Goal: Information Seeking & Learning: Learn about a topic

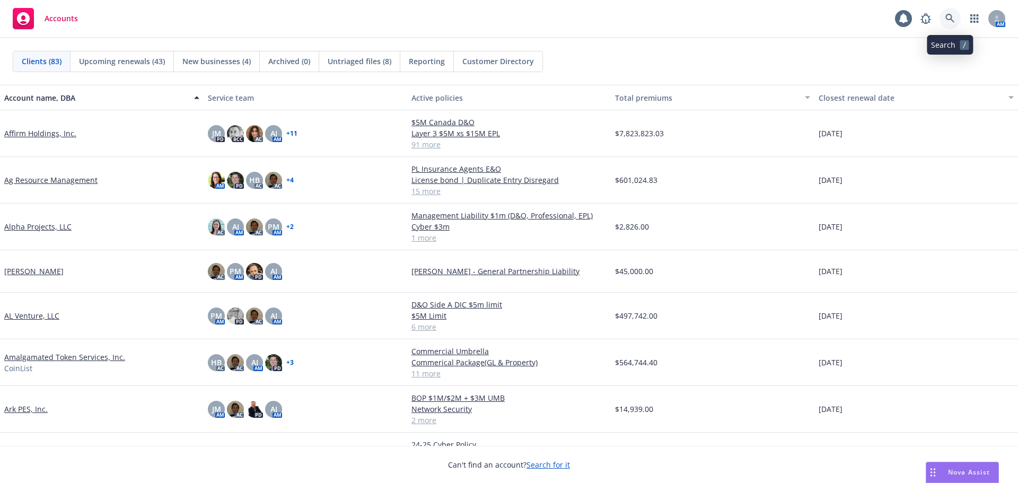
click at [947, 23] on link at bounding box center [949, 18] width 21 height 21
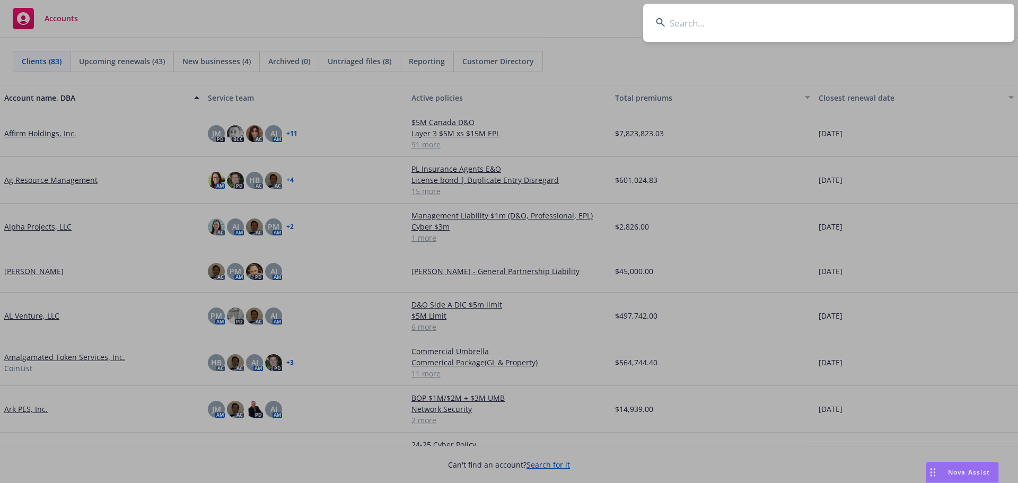
click at [752, 28] on input at bounding box center [828, 23] width 371 height 38
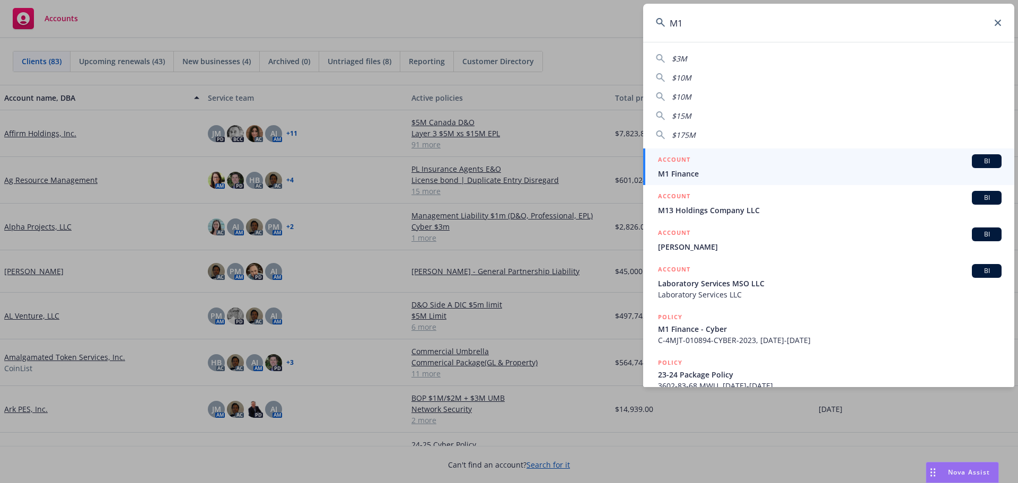
type input "M1"
click at [976, 159] on span "BI" at bounding box center [986, 161] width 21 height 10
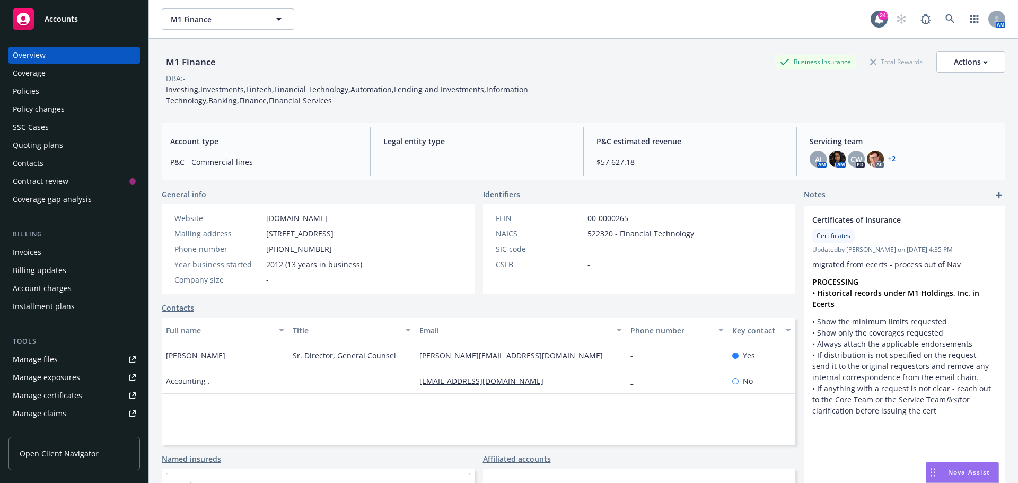
click at [673, 76] on div "DBA: -" at bounding box center [583, 78] width 843 height 11
click at [680, 80] on div "DBA: -" at bounding box center [583, 78] width 843 height 11
click at [91, 96] on div "Policies" at bounding box center [74, 91] width 123 height 17
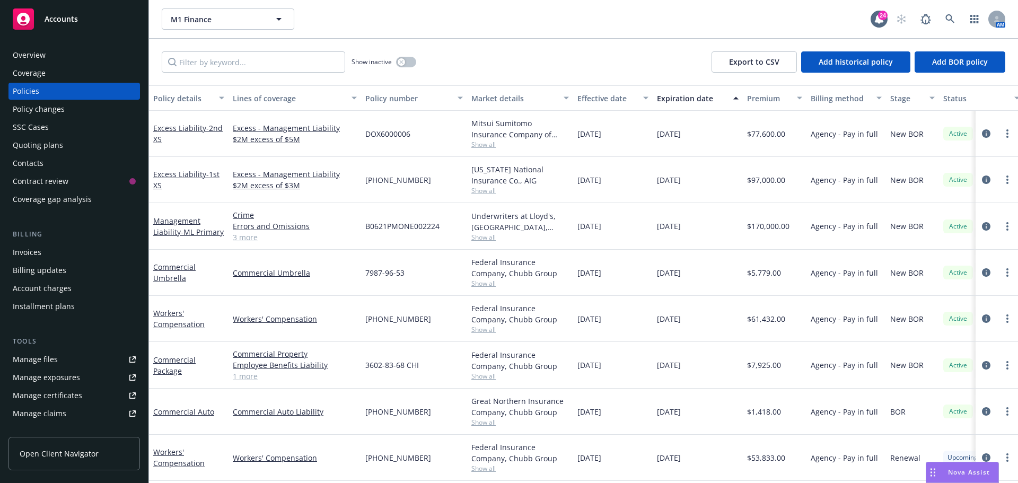
click at [552, 64] on div "Show inactive Export to CSV Add historical policy Add BOR policy" at bounding box center [583, 62] width 869 height 47
click at [589, 65] on div "Show inactive Export to CSV Add historical policy Add BOR policy" at bounding box center [583, 62] width 869 height 47
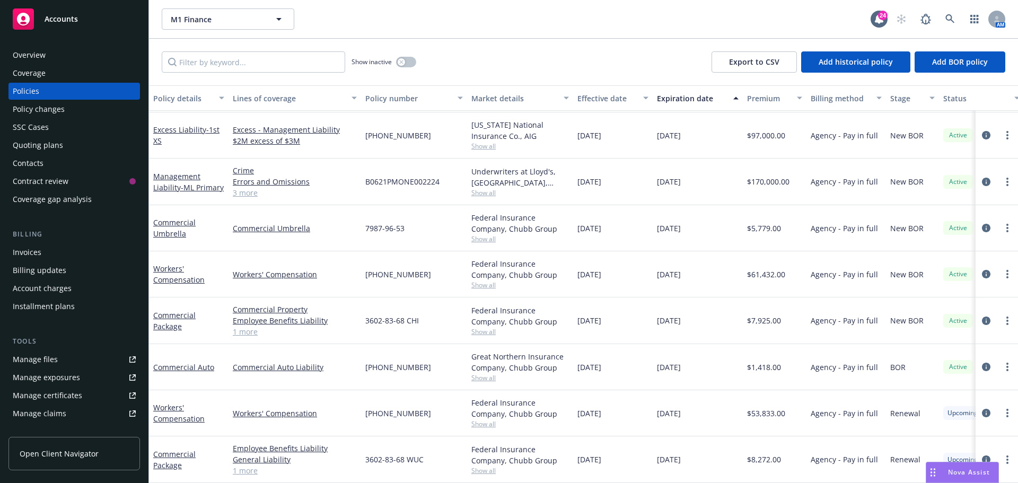
scroll to position [52, 0]
click at [163, 449] on link "Commercial Package" at bounding box center [174, 459] width 42 height 21
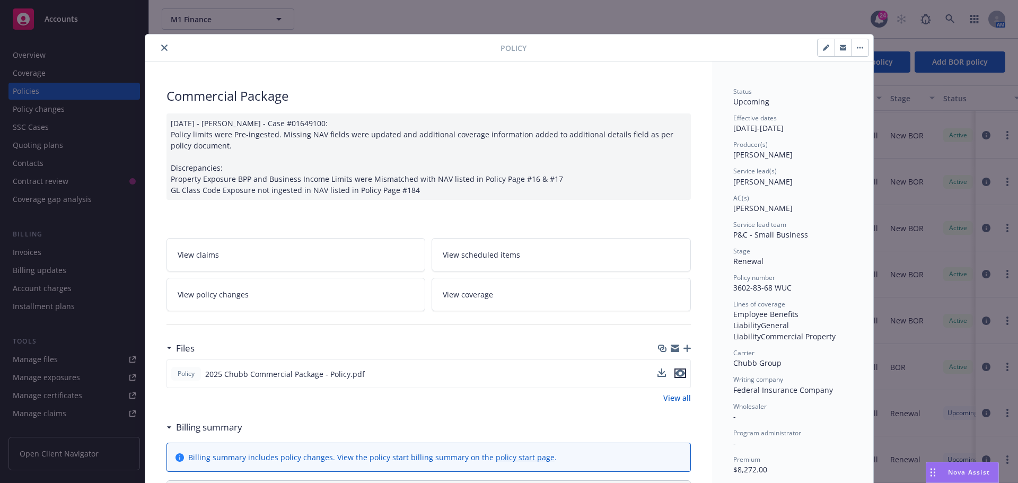
click at [676, 375] on icon "preview file" at bounding box center [680, 372] width 10 height 7
click at [817, 50] on button "button" at bounding box center [825, 47] width 17 height 17
select select "RENEWAL"
select select "12"
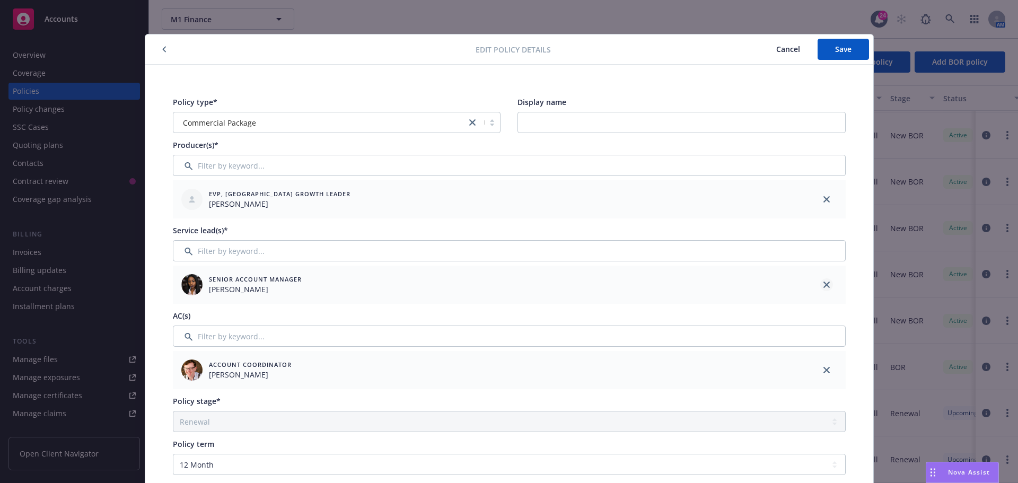
click at [822, 281] on link "close" at bounding box center [826, 284] width 13 height 13
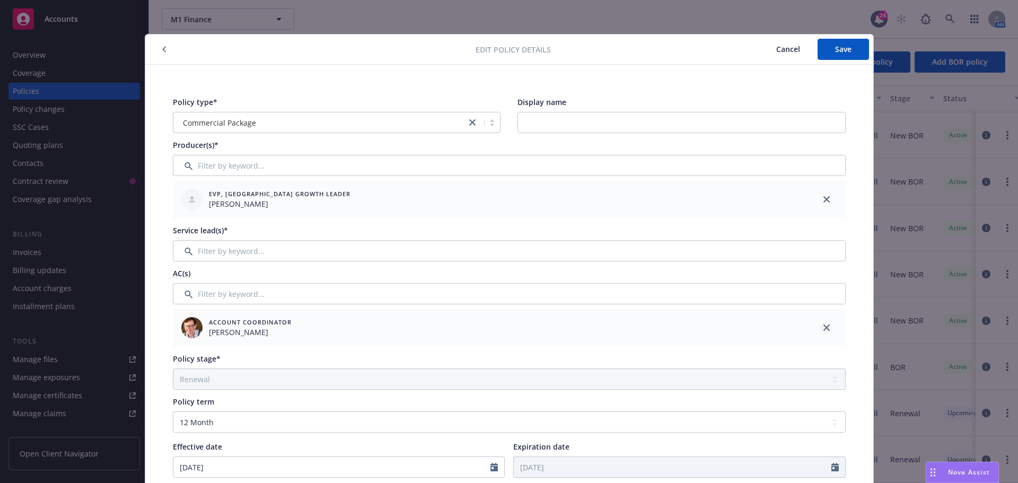
click at [823, 328] on icon "close" at bounding box center [826, 327] width 6 height 6
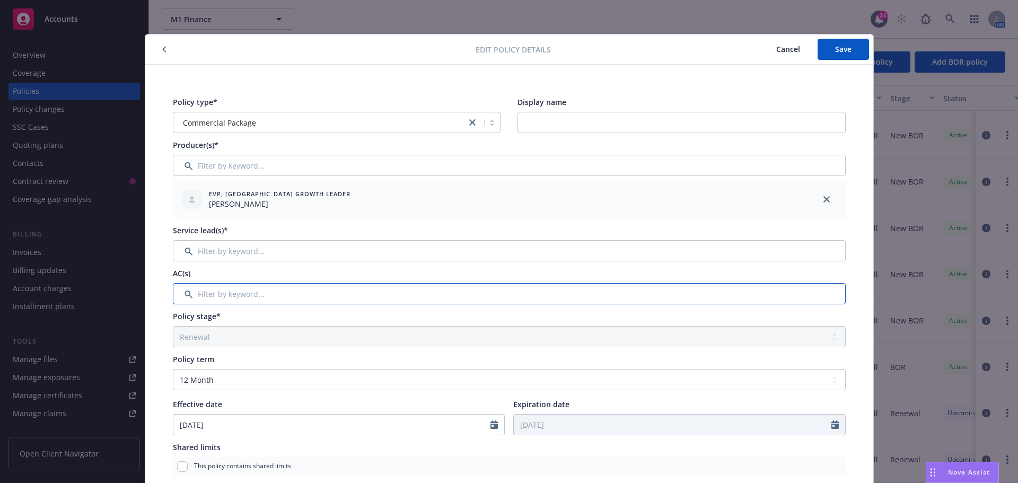
click at [251, 289] on input "Filter by keyword..." at bounding box center [509, 293] width 673 height 21
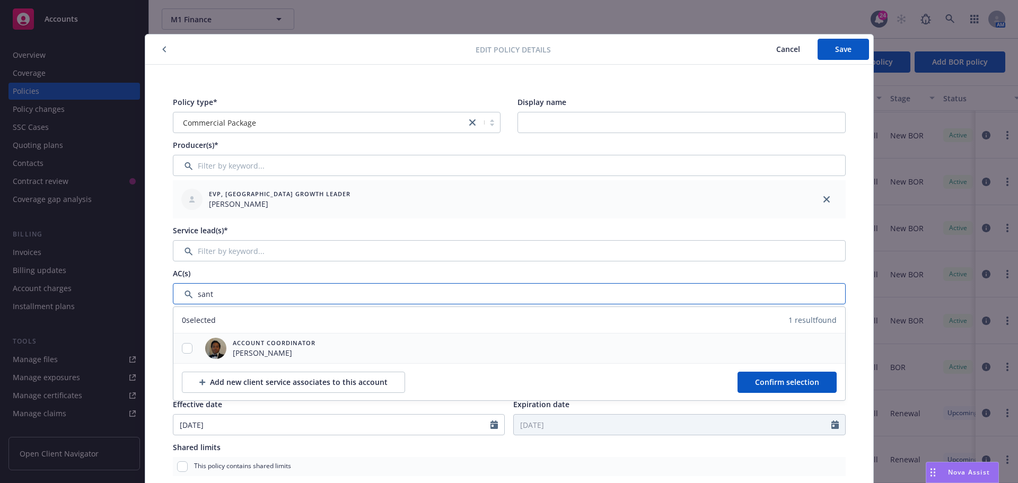
type input "sant"
click at [186, 350] on input "checkbox" at bounding box center [187, 348] width 11 height 11
checkbox input "true"
click at [767, 382] on span "Confirm selection" at bounding box center [787, 382] width 64 height 10
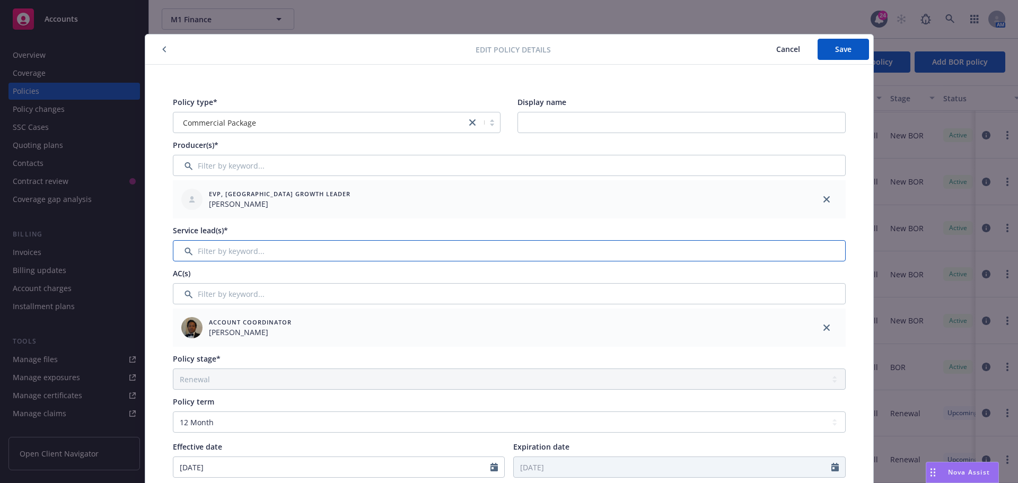
click at [272, 257] on input "Filter by keyword..." at bounding box center [509, 250] width 673 height 21
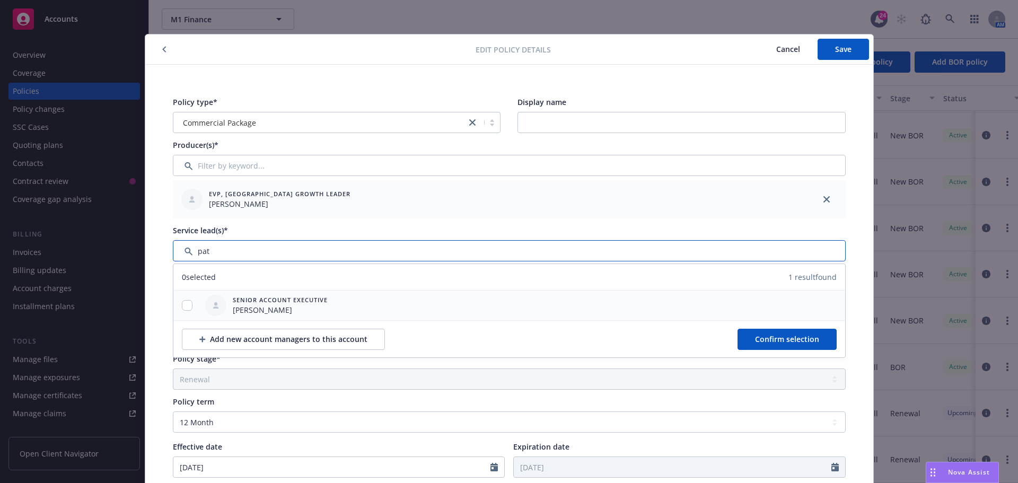
type input "pat"
click at [182, 311] on div at bounding box center [187, 305] width 28 height 11
click at [183, 307] on input "checkbox" at bounding box center [187, 305] width 11 height 11
checkbox input "true"
click at [811, 340] on span "Confirm selection" at bounding box center [787, 339] width 64 height 10
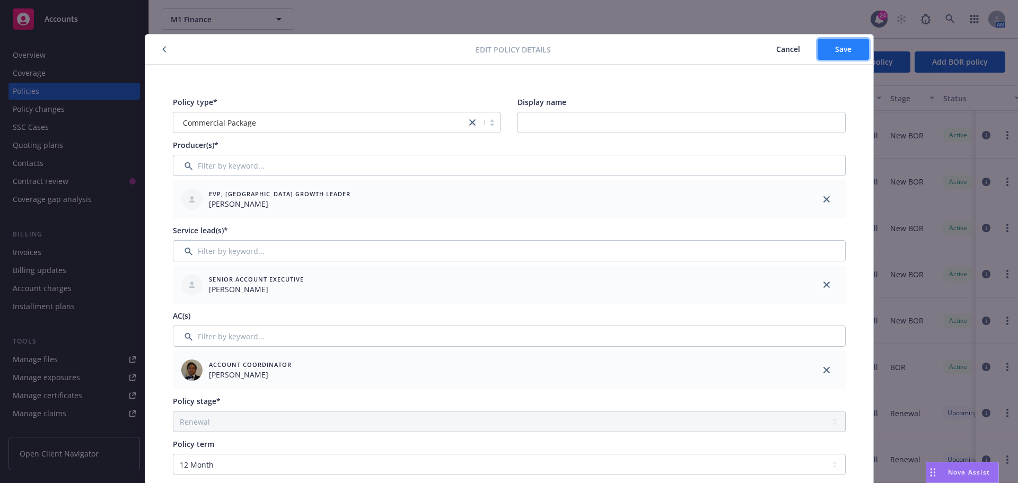
click at [836, 46] on span "Save" at bounding box center [843, 49] width 16 height 10
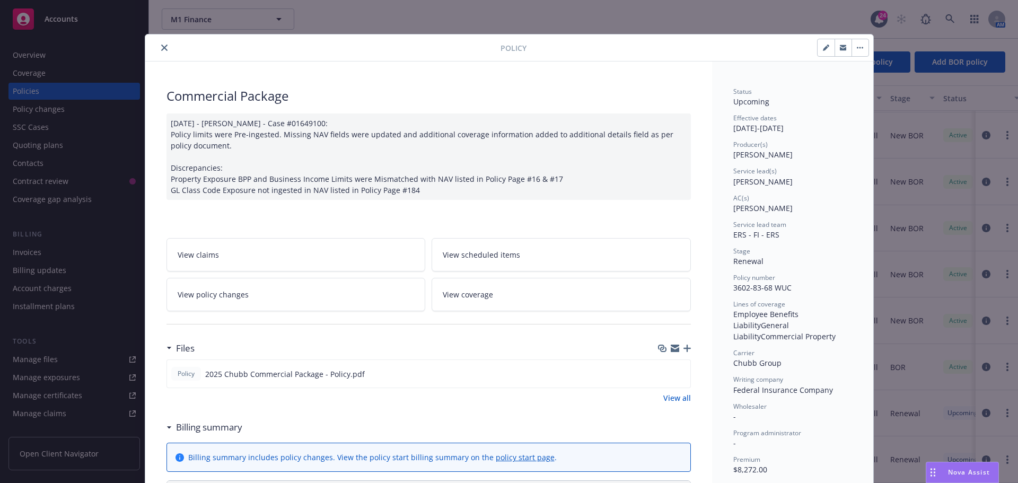
click at [161, 51] on button "close" at bounding box center [164, 47] width 13 height 13
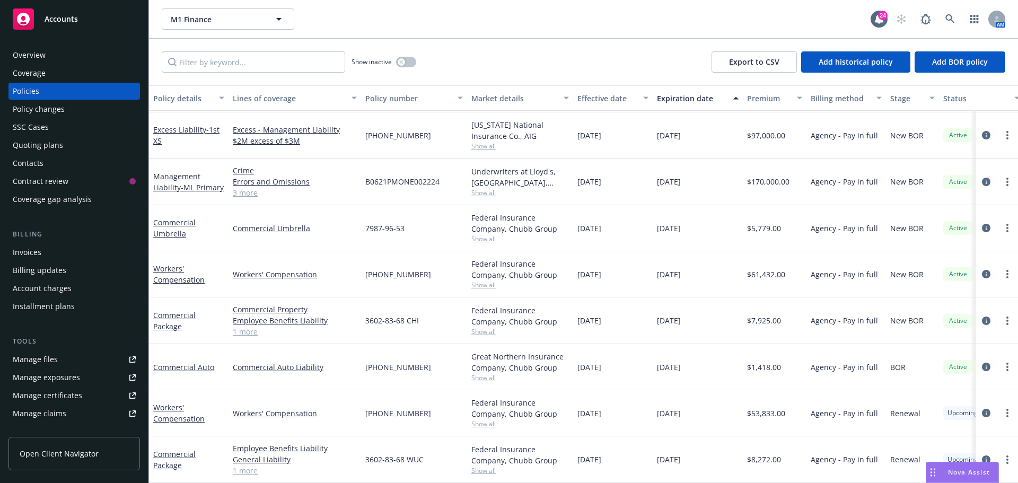
click at [81, 124] on div "SSC Cases" at bounding box center [74, 127] width 123 height 17
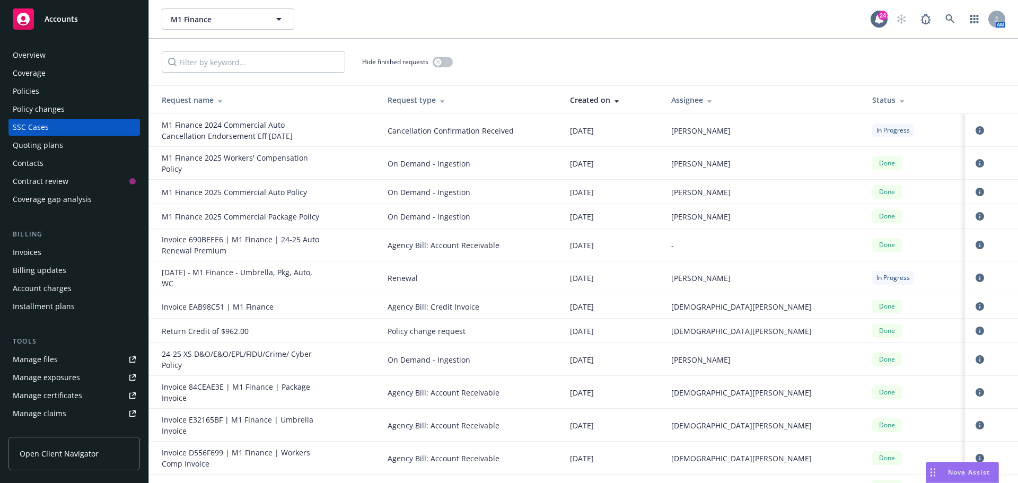
click at [507, 132] on span "Cancellation Confirmation Received" at bounding box center [469, 130] width 165 height 11
click at [975, 127] on icon "circleInformation" at bounding box center [979, 130] width 8 height 8
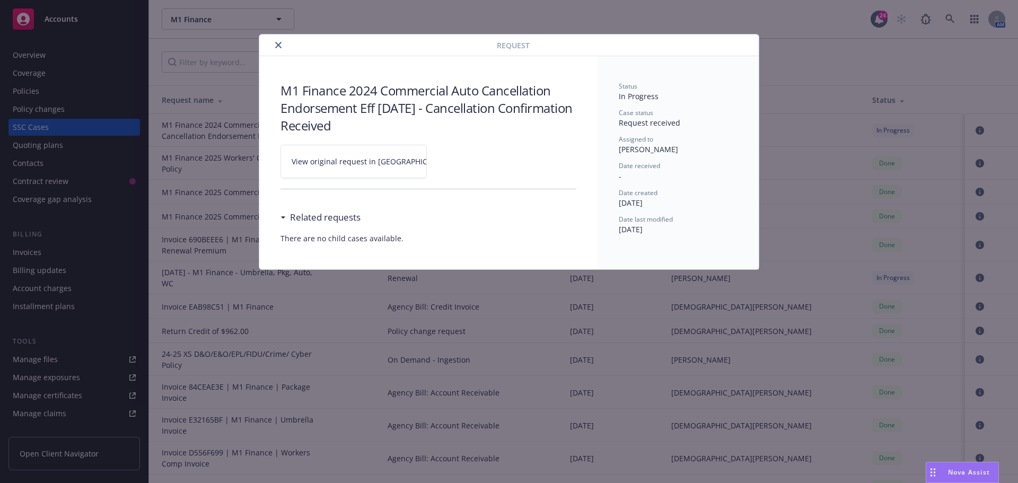
click at [346, 155] on link "View original request in [GEOGRAPHIC_DATA]" at bounding box center [353, 161] width 146 height 33
click at [278, 45] on icon "close" at bounding box center [278, 45] width 6 height 6
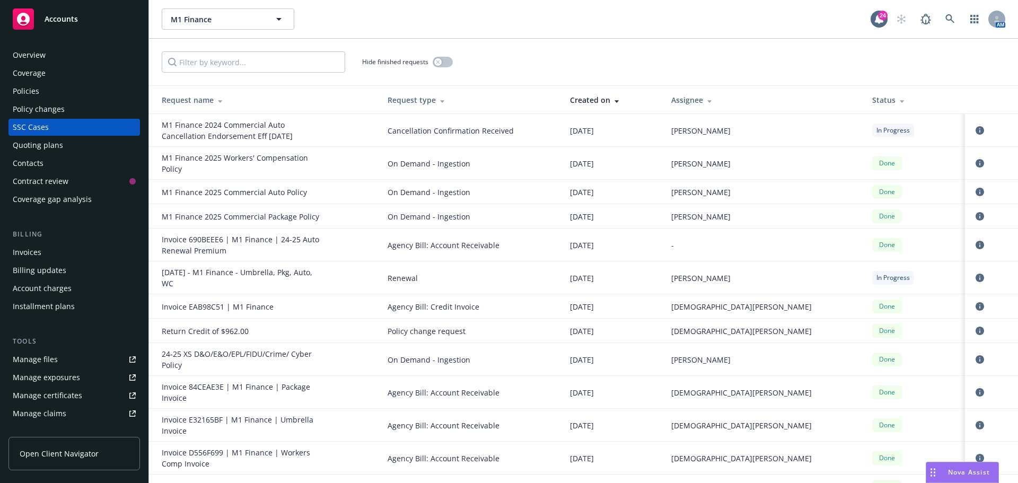
click at [350, 192] on div "M1 Finance 2025 Commercial Auto Policy" at bounding box center [266, 192] width 209 height 11
click at [347, 279] on div "[DATE] - M1 Finance - Umbrella, Pkg, Auto, WC" at bounding box center [266, 278] width 209 height 22
click at [975, 276] on icon "circleInformation" at bounding box center [979, 277] width 8 height 8
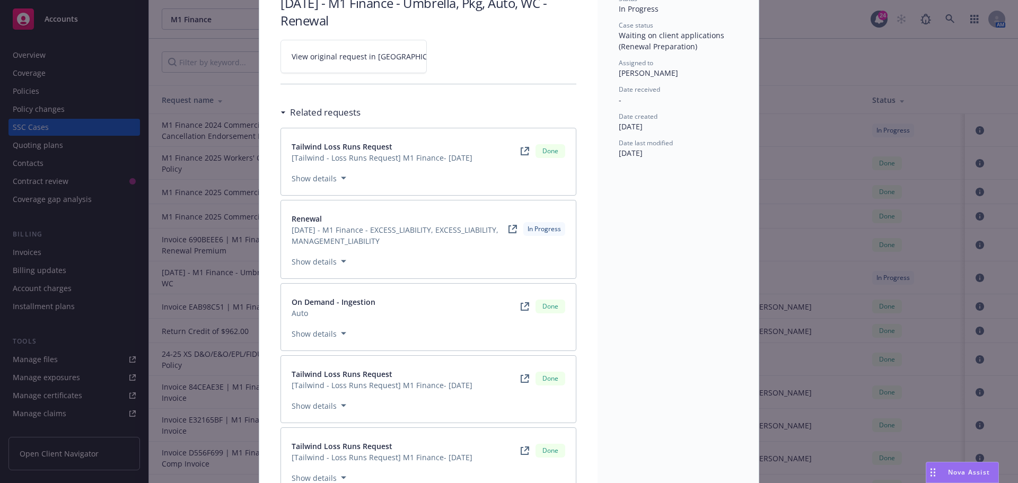
scroll to position [106, 0]
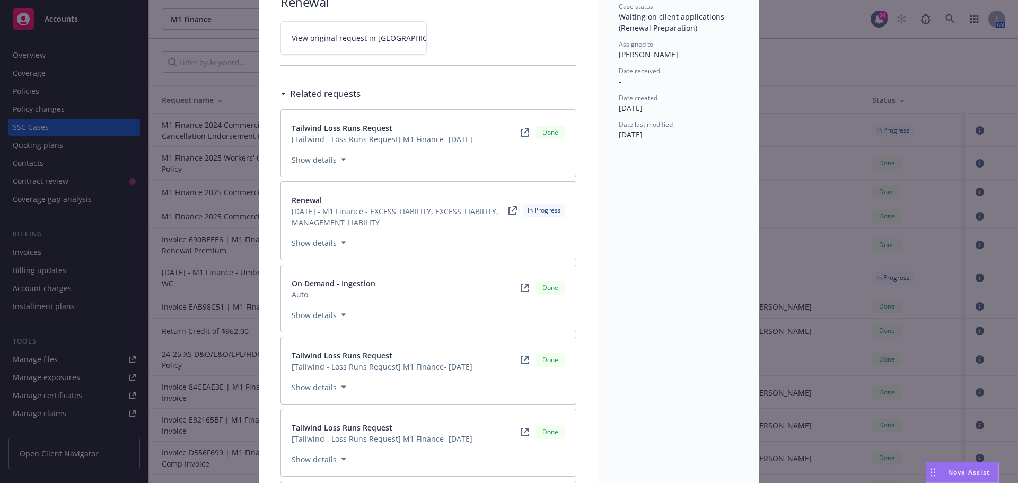
click at [329, 318] on button "Show details" at bounding box center [318, 314] width 63 height 13
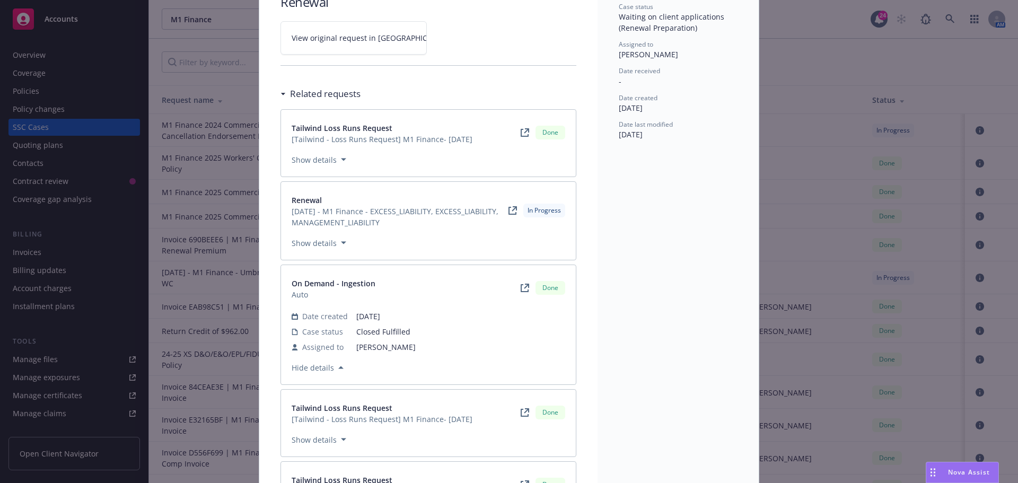
click at [521, 287] on icon at bounding box center [524, 288] width 8 height 8
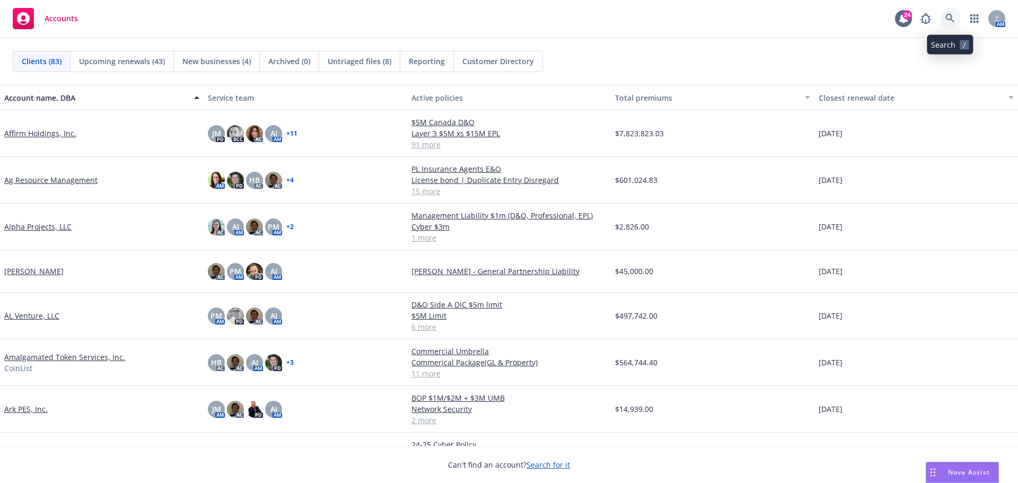
click at [951, 11] on link at bounding box center [949, 18] width 21 height 21
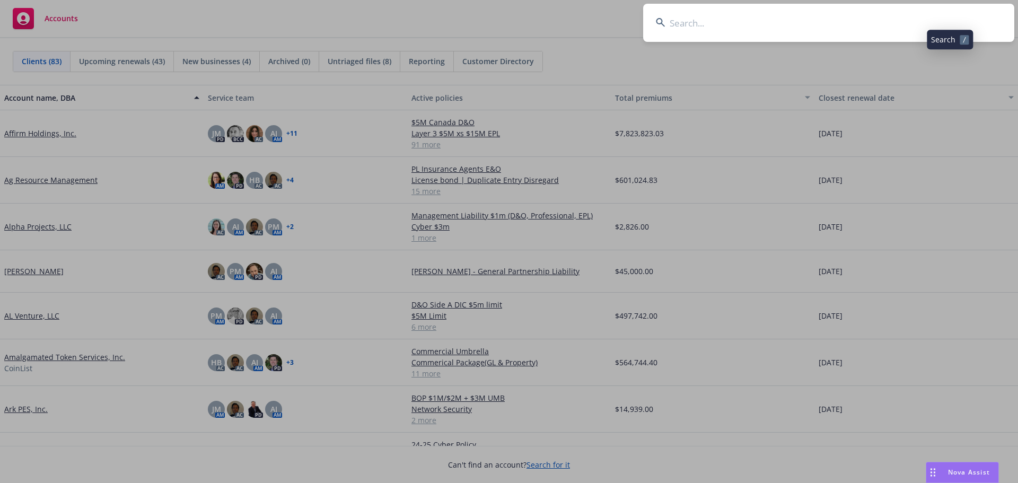
click at [897, 21] on input at bounding box center [828, 23] width 371 height 38
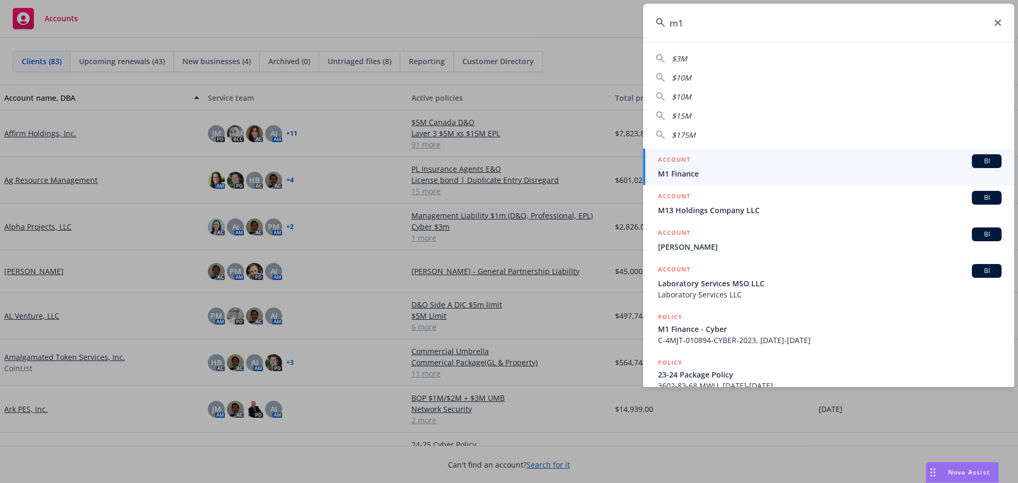
type input "m1"
click at [980, 161] on span "BI" at bounding box center [986, 161] width 21 height 10
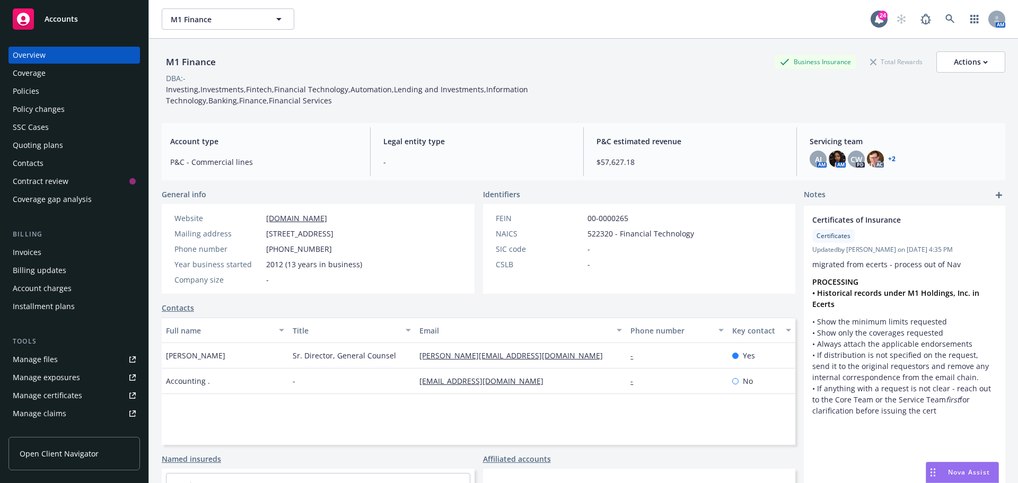
click at [299, 71] on div "M1 Finance Business Insurance Total Rewards Actions" at bounding box center [583, 61] width 843 height 21
click at [60, 125] on div "SSC Cases" at bounding box center [74, 127] width 123 height 17
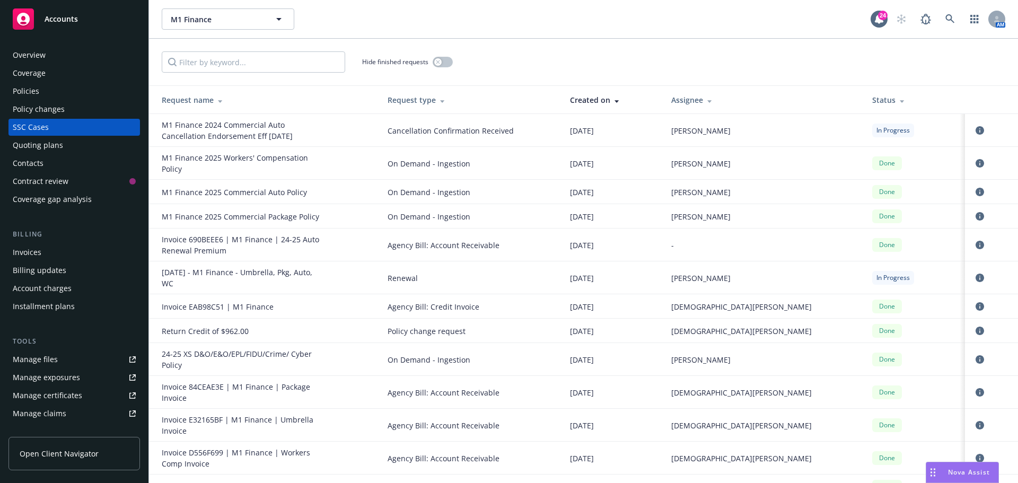
click at [505, 246] on span "Agency Bill: Account Receivable" at bounding box center [469, 245] width 165 height 11
click at [973, 249] on link "circleInformation" at bounding box center [979, 245] width 13 height 13
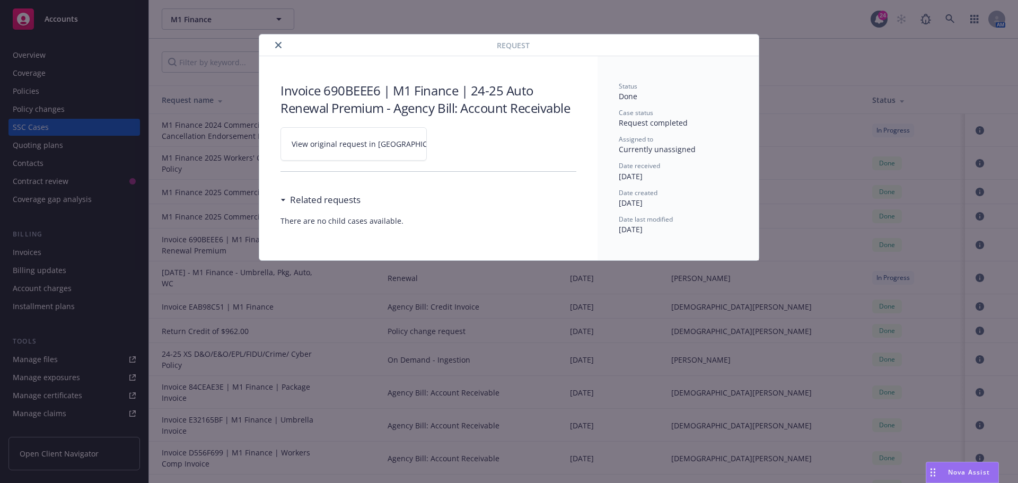
click at [276, 47] on icon "close" at bounding box center [278, 45] width 6 height 6
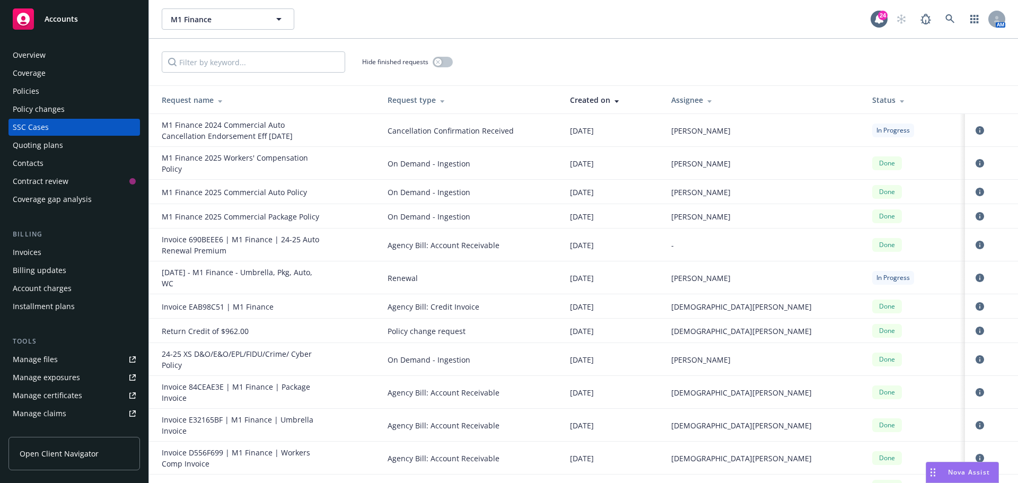
click at [44, 88] on div "Policies" at bounding box center [74, 91] width 123 height 17
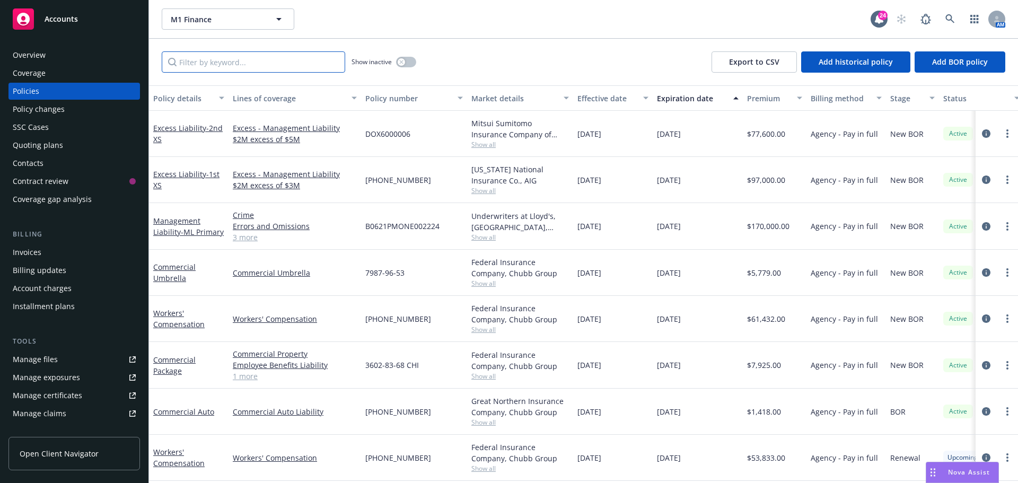
click at [280, 56] on input "Filter by keyword..." at bounding box center [253, 61] width 183 height 21
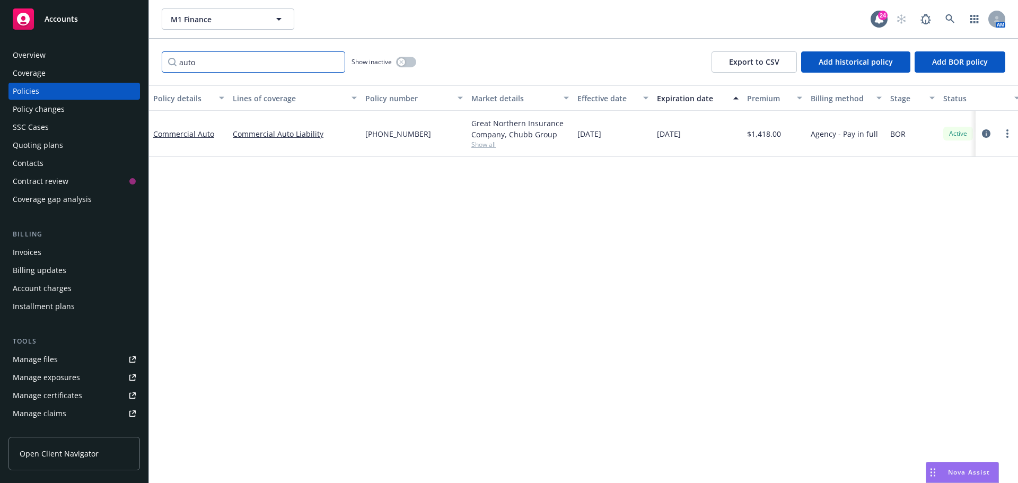
type input "auto"
click at [57, 248] on div "Invoices" at bounding box center [74, 252] width 123 height 17
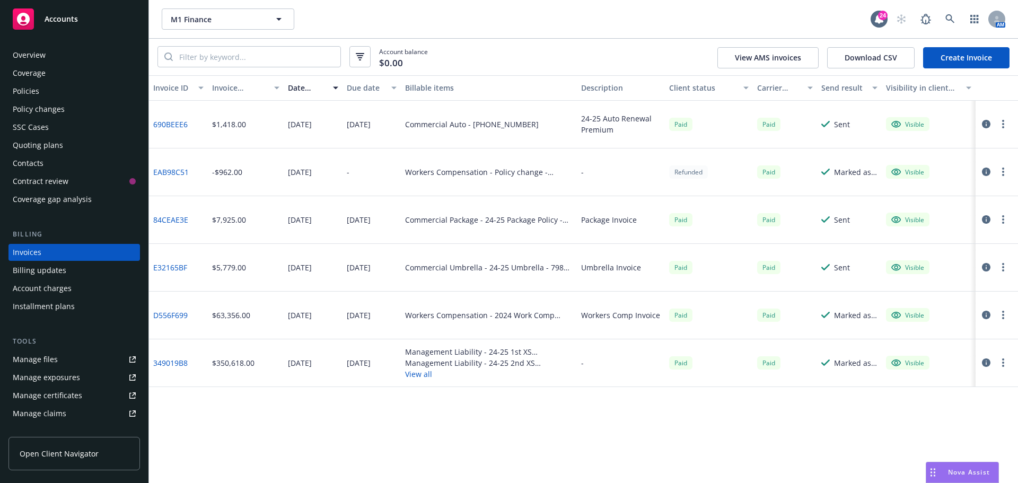
click at [558, 67] on div "Account balance $0.00 View AMS invoices Download CSV Create Invoice" at bounding box center [583, 57] width 869 height 37
click at [495, 53] on div "Account balance $0.00 View AMS invoices Download CSV Create Invoice" at bounding box center [583, 57] width 869 height 37
click at [511, 38] on div "M1 Finance M1 Finance 24 AM" at bounding box center [583, 19] width 869 height 38
click at [77, 124] on div "SSC Cases" at bounding box center [74, 127] width 123 height 17
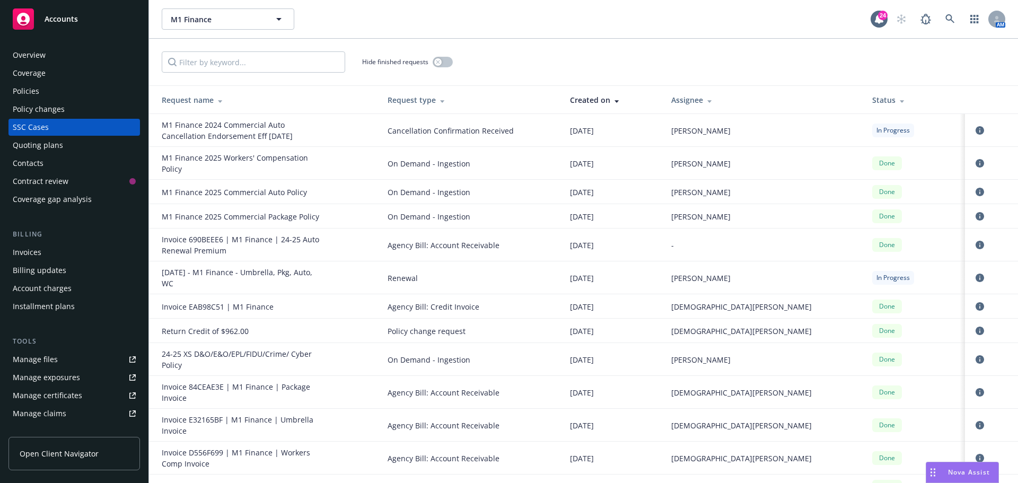
click at [520, 74] on div "Hide finished requests" at bounding box center [583, 62] width 869 height 47
click at [27, 90] on div "Policies" at bounding box center [26, 91] width 27 height 17
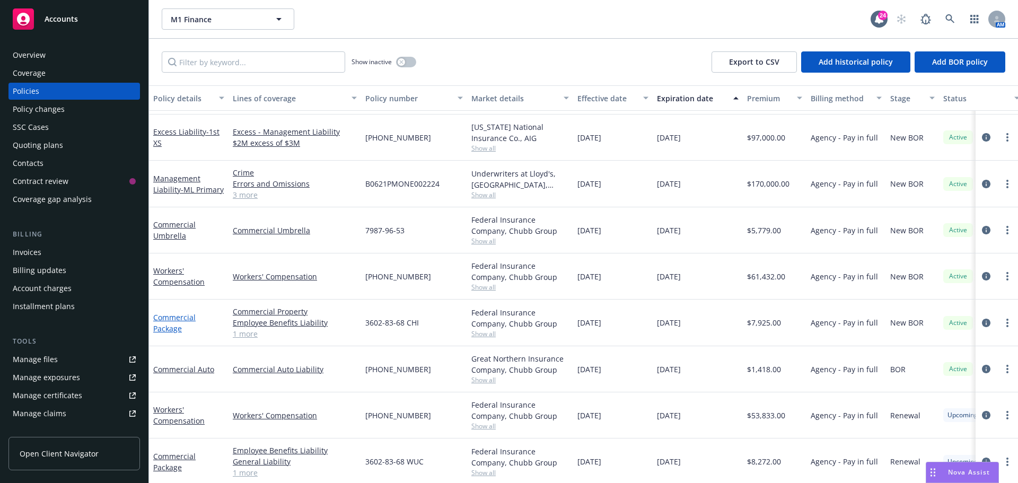
scroll to position [52, 0]
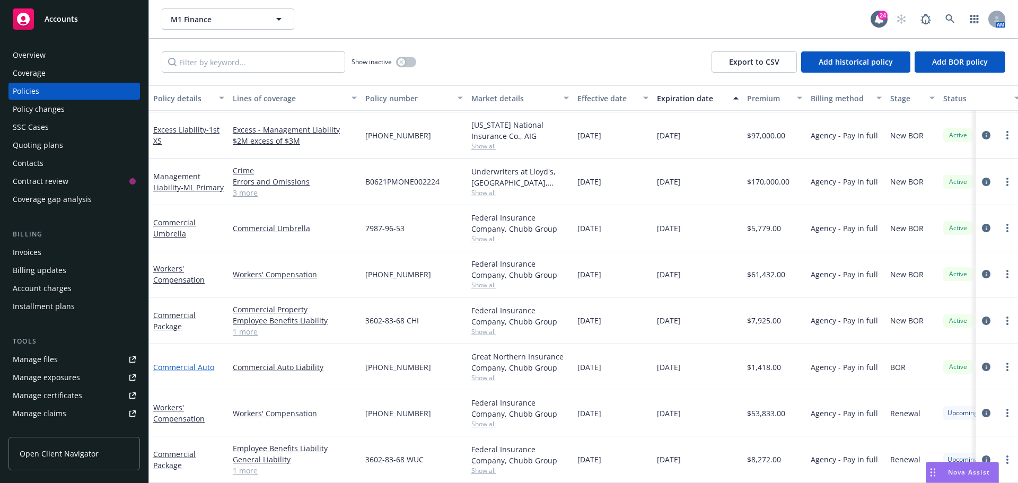
click at [165, 364] on link "Commercial Auto" at bounding box center [183, 367] width 61 height 10
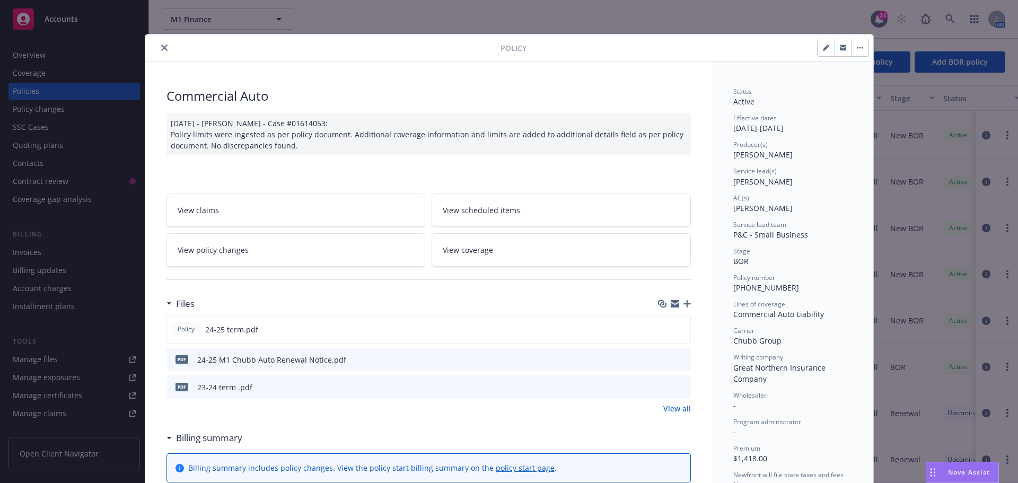
click at [158, 48] on button "close" at bounding box center [164, 47] width 13 height 13
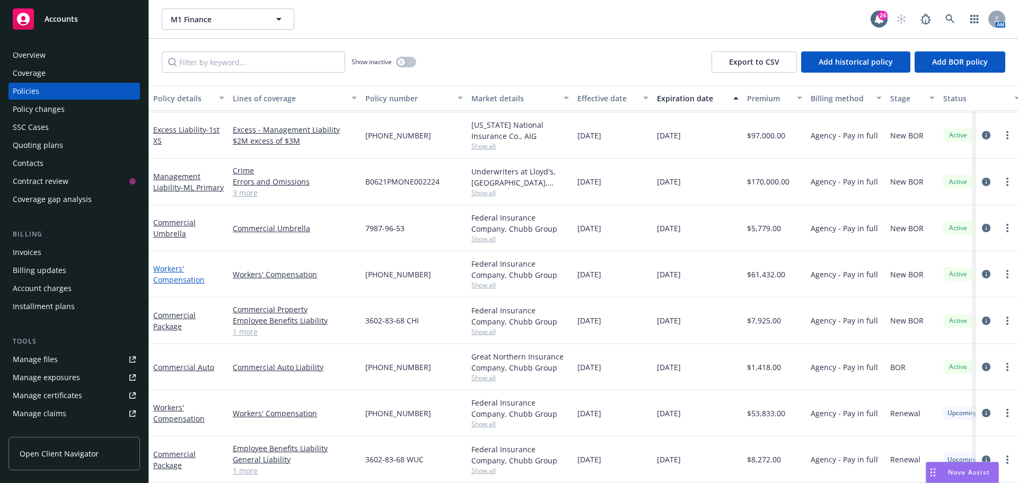
click at [187, 272] on link "Workers' Compensation" at bounding box center [178, 273] width 51 height 21
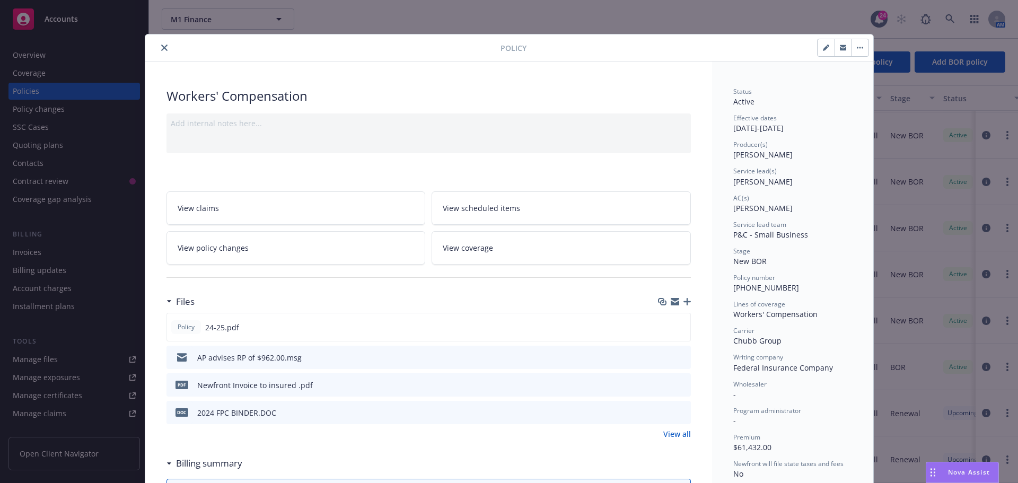
click at [161, 48] on icon "close" at bounding box center [164, 48] width 6 height 6
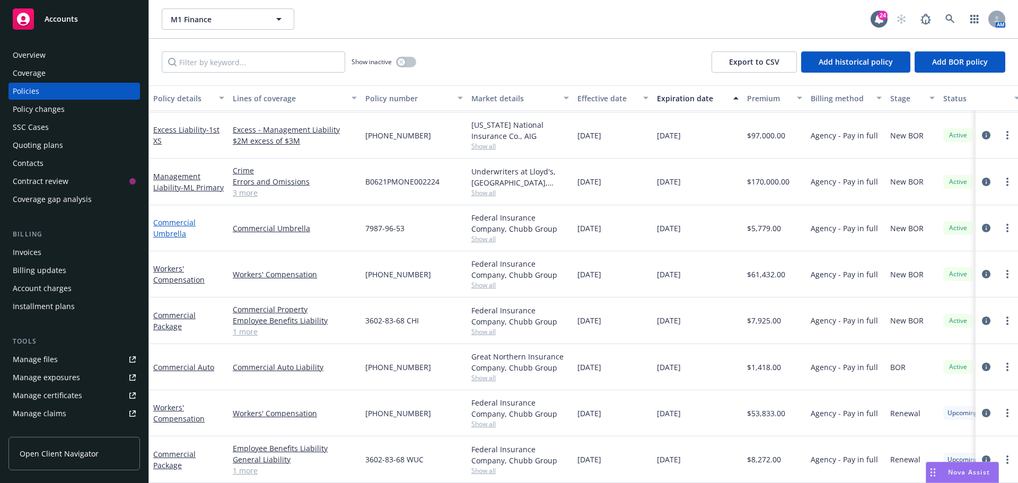
click at [178, 218] on link "Commercial Umbrella" at bounding box center [174, 227] width 42 height 21
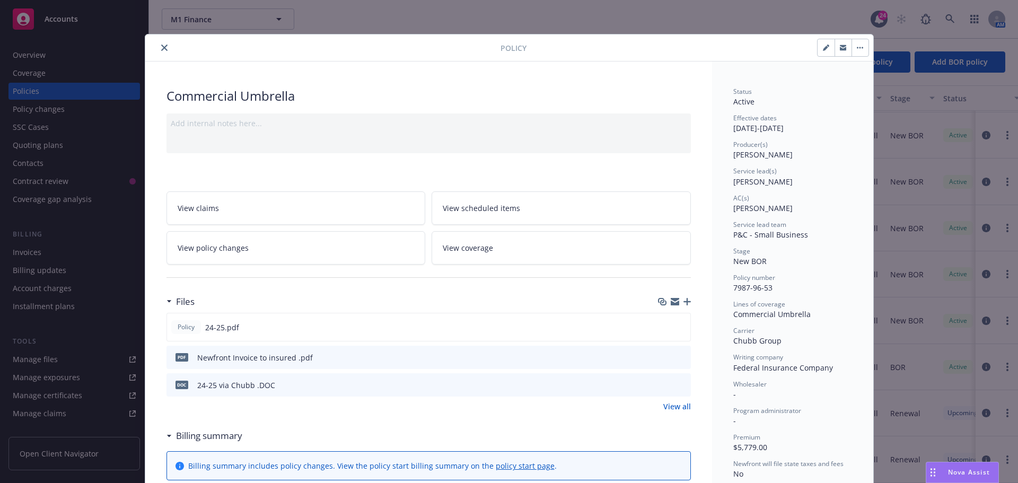
click at [161, 48] on icon "close" at bounding box center [164, 48] width 6 height 6
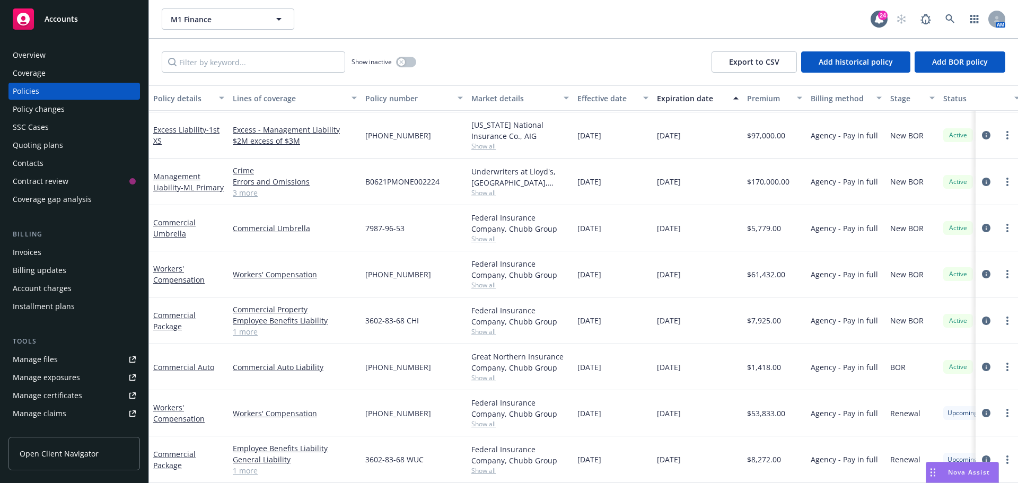
click at [346, 28] on div "M1 Finance M1 Finance" at bounding box center [516, 18] width 709 height 21
click at [604, 8] on div "M1 Finance M1 Finance" at bounding box center [516, 18] width 709 height 21
click at [41, 125] on div "SSC Cases" at bounding box center [31, 127] width 36 height 17
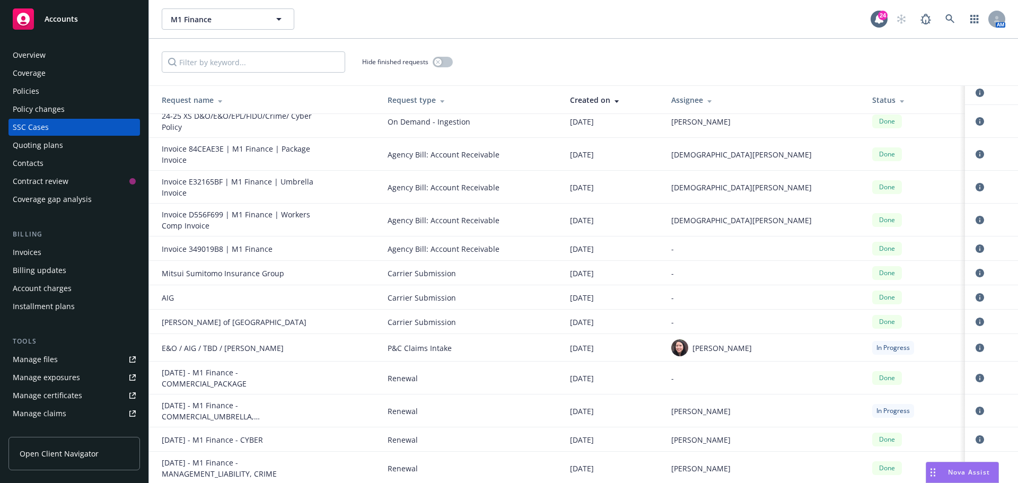
scroll to position [240, 0]
click at [540, 405] on span "Renewal" at bounding box center [469, 409] width 165 height 11
click at [975, 409] on icon "circleInformation" at bounding box center [979, 409] width 8 height 8
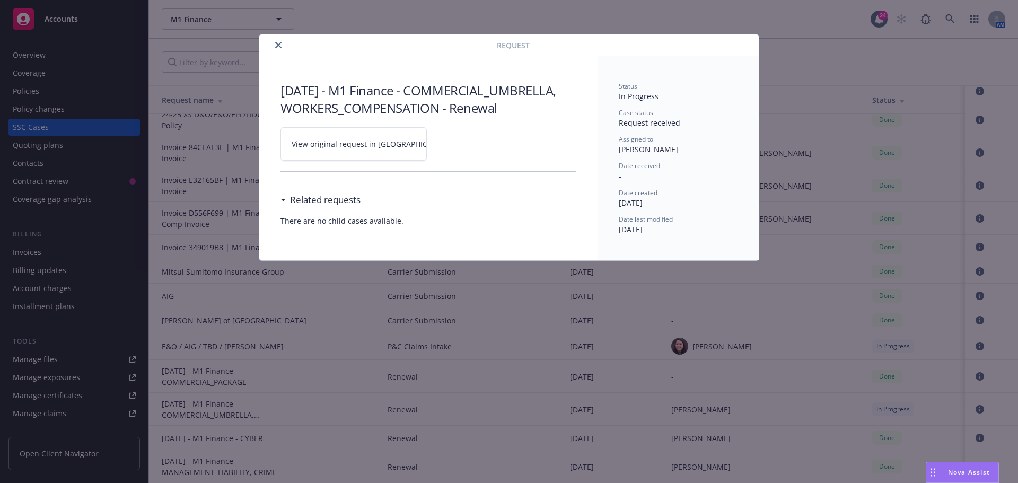
click at [308, 137] on link "View original request in [GEOGRAPHIC_DATA]" at bounding box center [353, 143] width 146 height 33
click at [276, 44] on icon "close" at bounding box center [278, 45] width 6 height 6
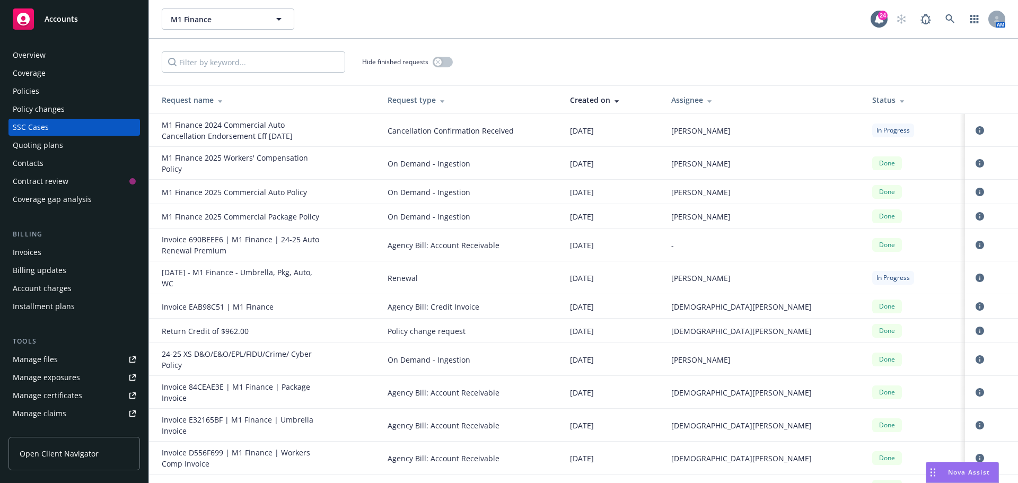
click at [591, 55] on div "Hide finished requests" at bounding box center [583, 61] width 843 height 21
click at [38, 89] on div "Policies" at bounding box center [26, 91] width 27 height 17
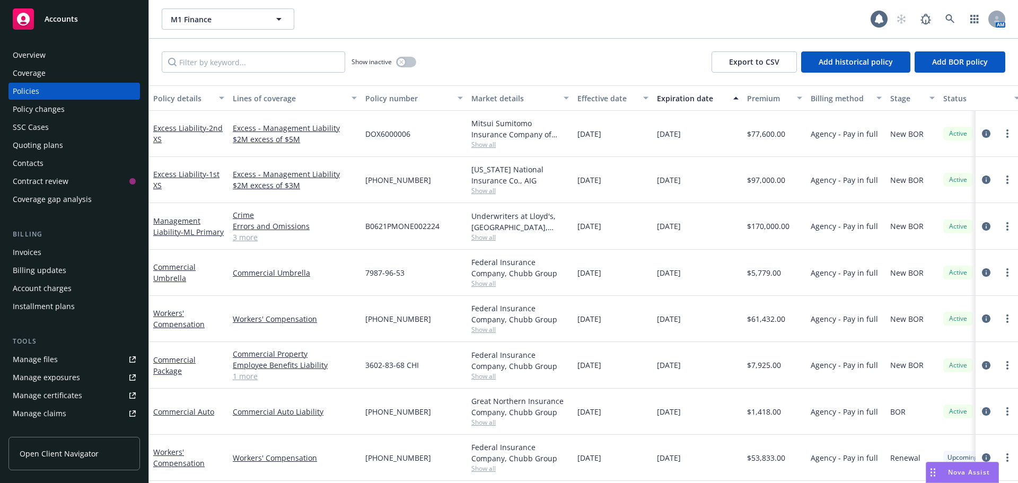
click at [584, 47] on div "Show inactive Export to CSV Add historical policy Add BOR policy" at bounding box center [583, 62] width 869 height 47
drag, startPoint x: 531, startPoint y: 51, endPoint x: 530, endPoint y: 67, distance: 15.4
click at [531, 51] on div "Show inactive Export to CSV Add historical policy Add BOR policy" at bounding box center [583, 62] width 869 height 47
click at [468, 58] on div "Show inactive Export to CSV Add historical policy Add BOR policy" at bounding box center [583, 62] width 869 height 47
click at [533, 81] on div "Show inactive Export to CSV Add historical policy Add BOR policy" at bounding box center [583, 62] width 869 height 47
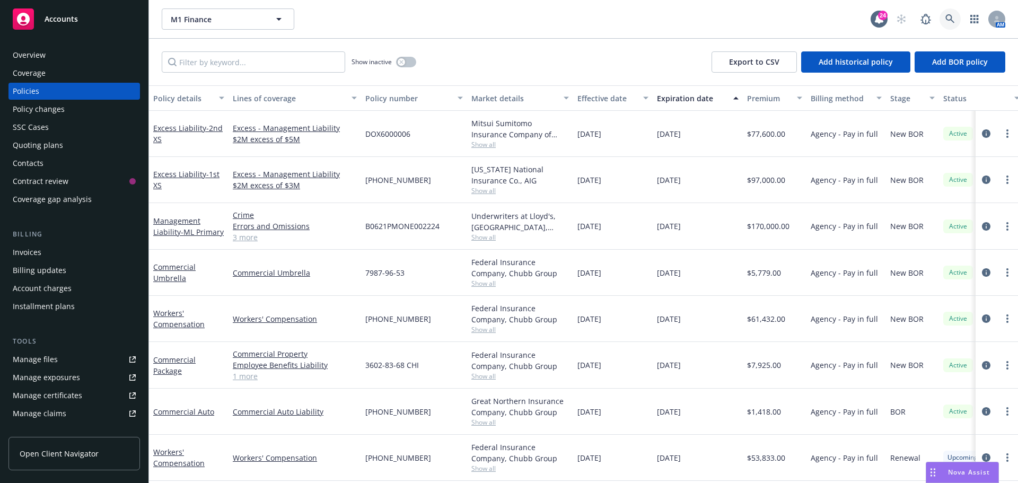
click at [950, 18] on icon at bounding box center [950, 19] width 10 height 10
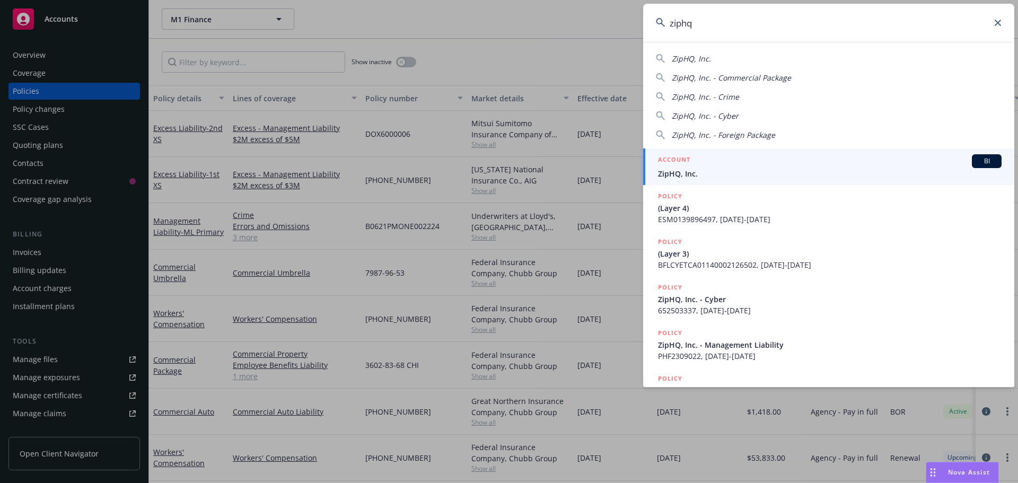
type input "ziphq"
click at [973, 166] on div "BI" at bounding box center [987, 161] width 30 height 14
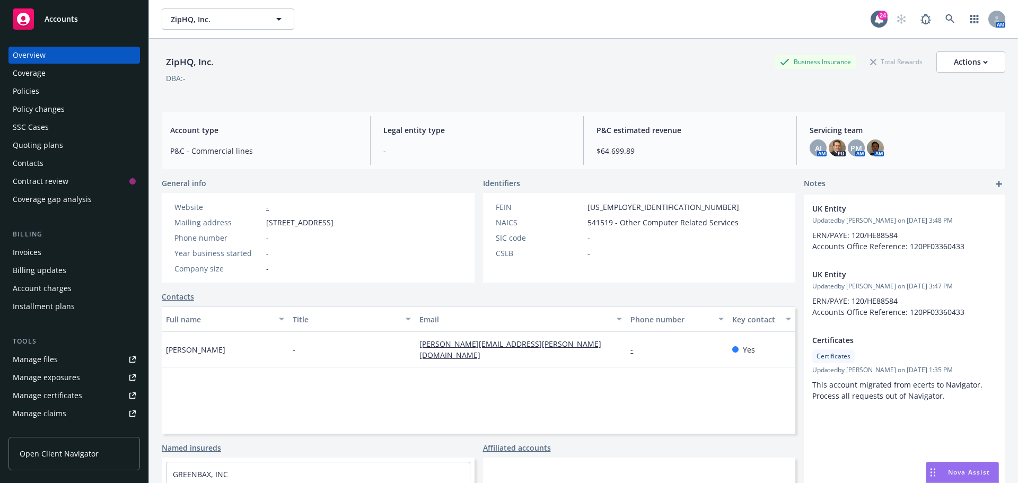
drag, startPoint x: 436, startPoint y: 74, endPoint x: 359, endPoint y: 69, distance: 76.5
click at [436, 73] on div "DBA: -" at bounding box center [583, 78] width 843 height 11
click at [37, 90] on div "Policies" at bounding box center [26, 91] width 27 height 17
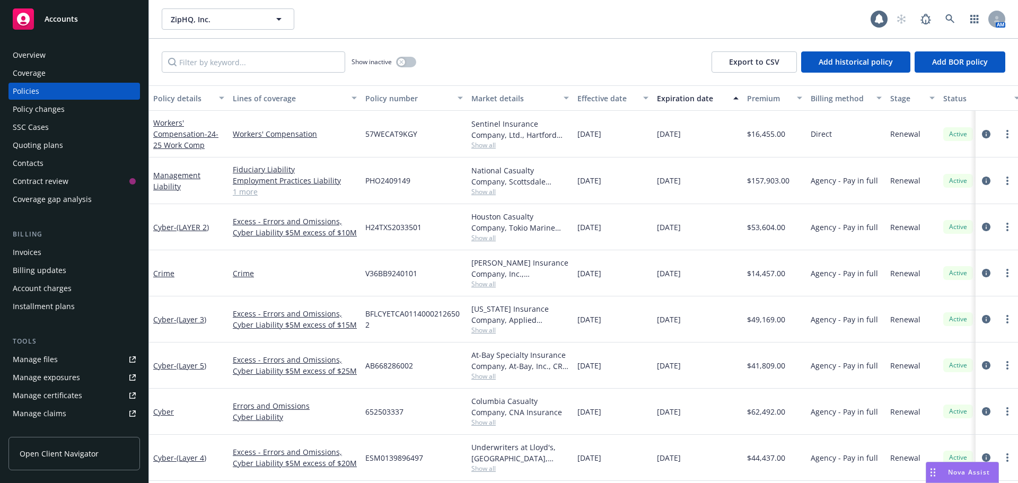
click at [559, 60] on div "Show inactive Export to CSV Add historical policy Add BOR policy" at bounding box center [583, 62] width 869 height 47
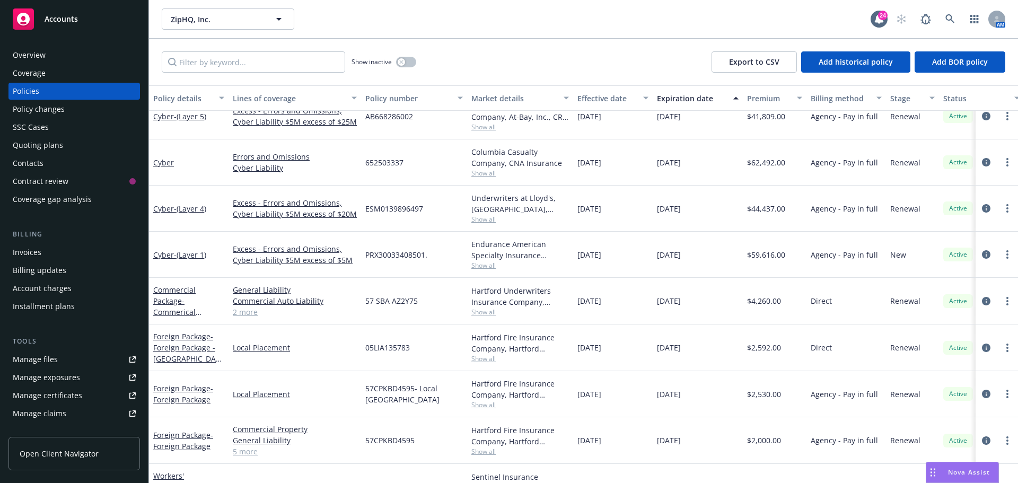
scroll to position [265, 0]
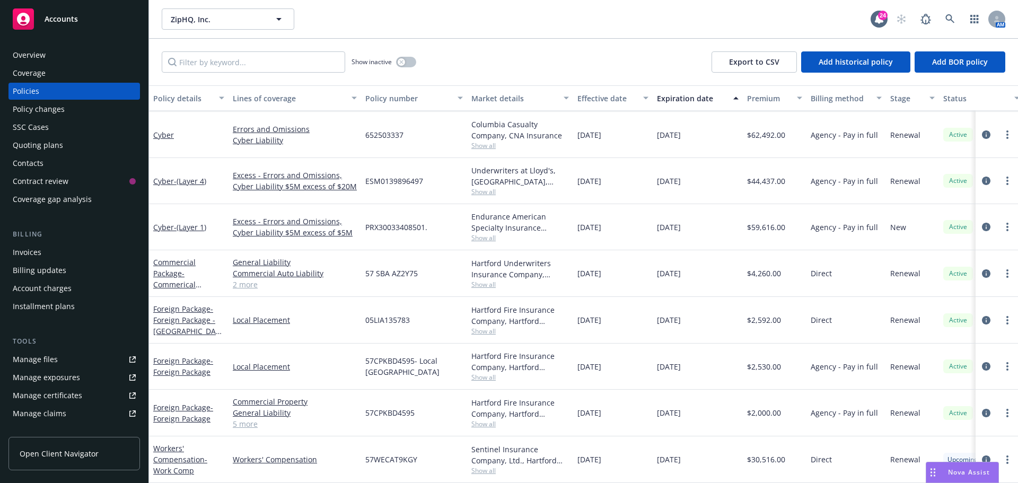
click at [533, 33] on div "ZipHQ, Inc. ZipHQ, Inc. 24 AM" at bounding box center [583, 19] width 869 height 38
click at [695, 45] on div "Show inactive Export to CSV Add historical policy Add BOR policy" at bounding box center [583, 62] width 869 height 47
click at [957, 22] on link at bounding box center [949, 18] width 21 height 21
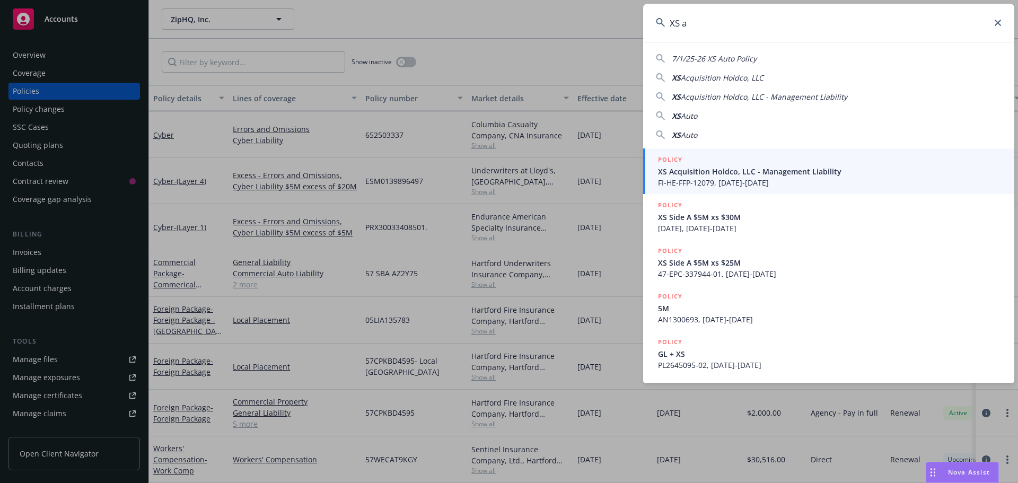
type input "XS a"
click at [791, 165] on div "POLICY" at bounding box center [829, 160] width 343 height 12
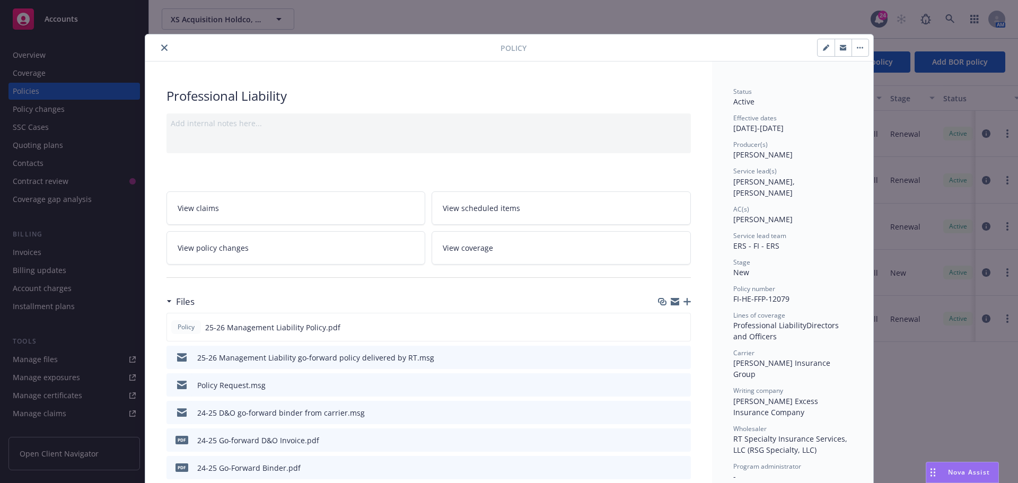
click at [161, 48] on icon "close" at bounding box center [164, 48] width 6 height 6
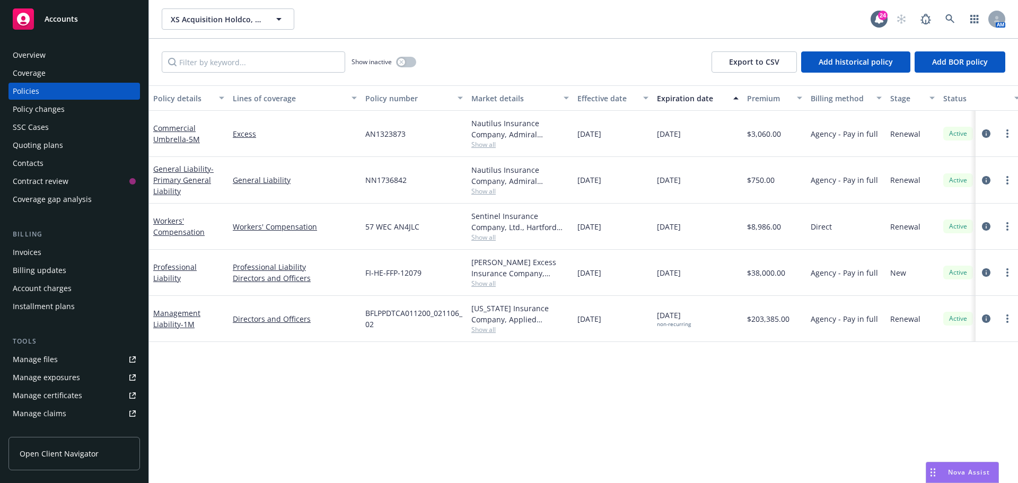
click at [394, 28] on div "XS Acquisition Holdco, LLC XS Acquisition Holdco, LLC" at bounding box center [516, 18] width 709 height 21
click at [630, 62] on div "Show inactive Export to CSV Add historical policy Add BOR policy" at bounding box center [583, 62] width 869 height 47
click at [182, 274] on link "Professional Liability" at bounding box center [174, 272] width 43 height 21
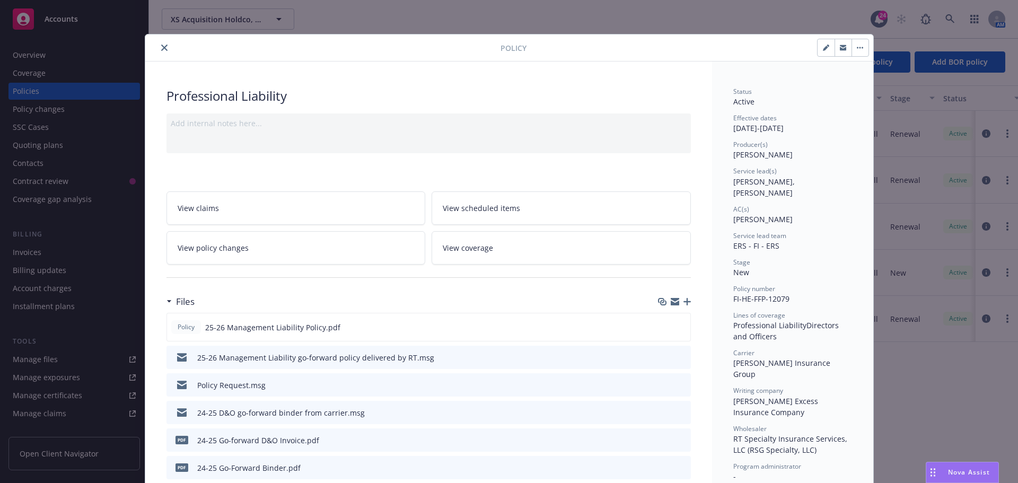
scroll to position [32, 0]
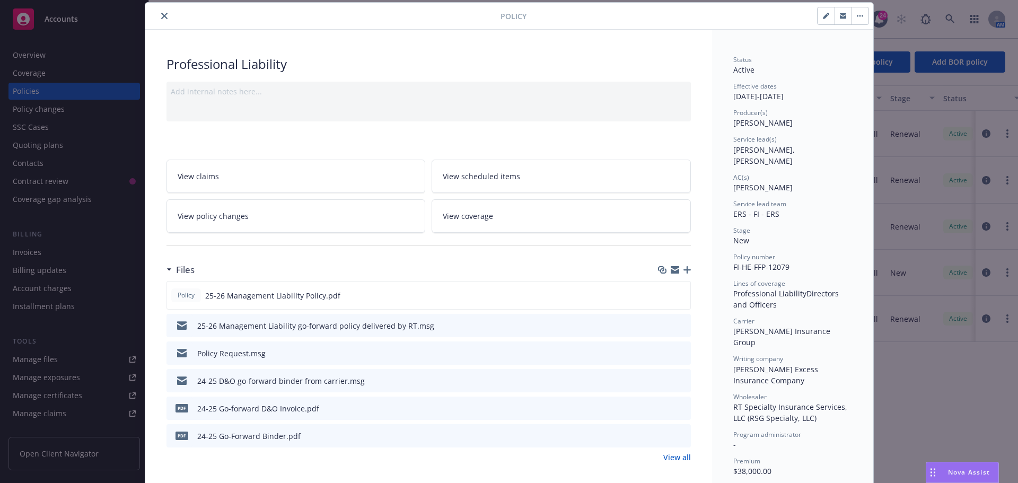
click at [162, 14] on icon "close" at bounding box center [164, 16] width 6 height 6
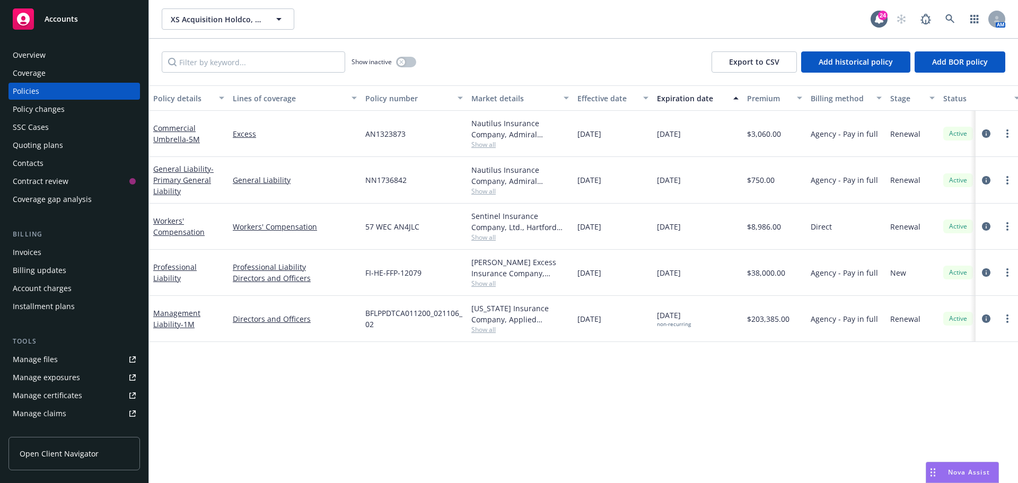
click at [352, 393] on div "Policy details Lines of coverage Policy number Market details Effective date Ex…" at bounding box center [583, 284] width 869 height 398
click at [513, 34] on div "XS Acquisition Holdco, LLC XS Acquisition Holdco, LLC 24 AM" at bounding box center [583, 19] width 869 height 38
click at [446, 74] on div "Show inactive Export to CSV Add historical policy Add BOR policy" at bounding box center [583, 62] width 869 height 47
click at [408, 427] on div "Policy details Lines of coverage Policy number Market details Effective date Ex…" at bounding box center [583, 284] width 869 height 398
click at [183, 274] on link "Professional Liability" at bounding box center [174, 272] width 43 height 21
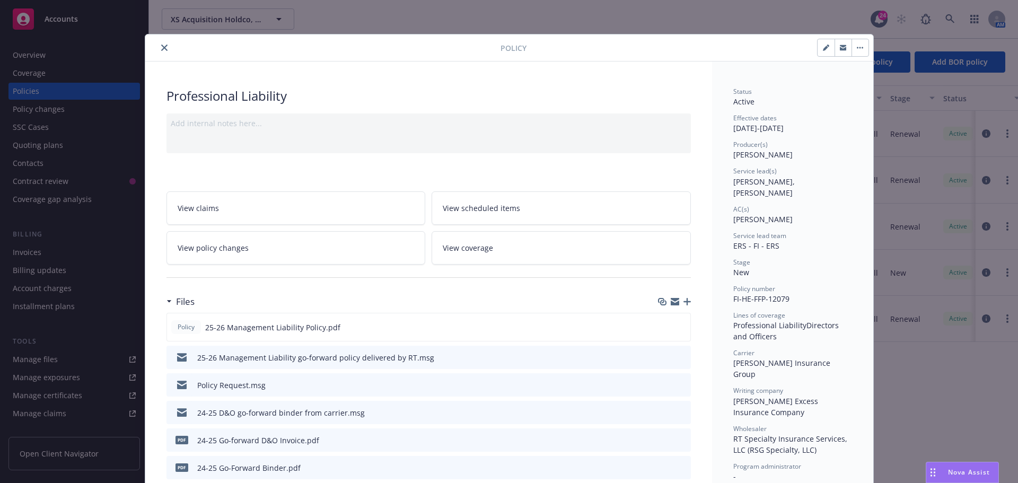
scroll to position [32, 0]
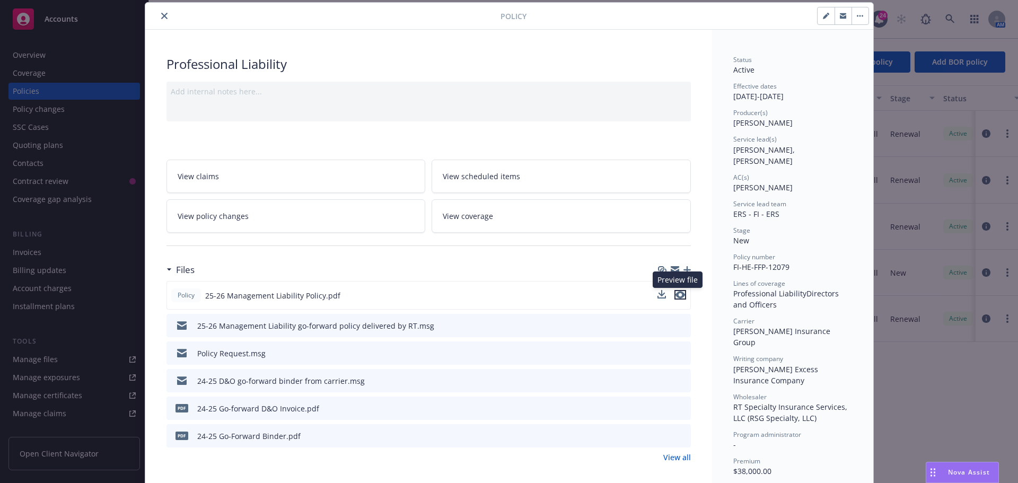
click at [676, 295] on icon "preview file" at bounding box center [680, 294] width 10 height 7
click at [163, 14] on icon "close" at bounding box center [164, 16] width 6 height 6
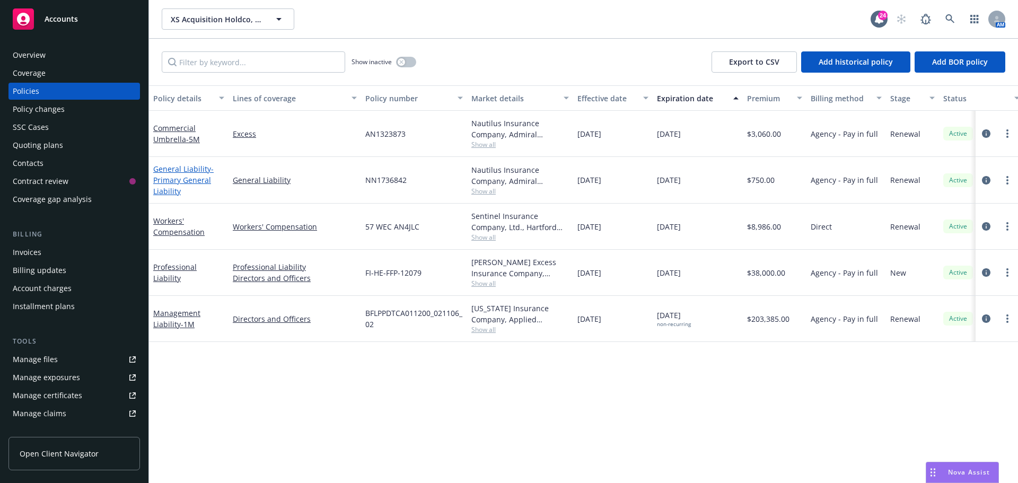
click at [182, 181] on span "- Primary General Liability" at bounding box center [183, 180] width 60 height 32
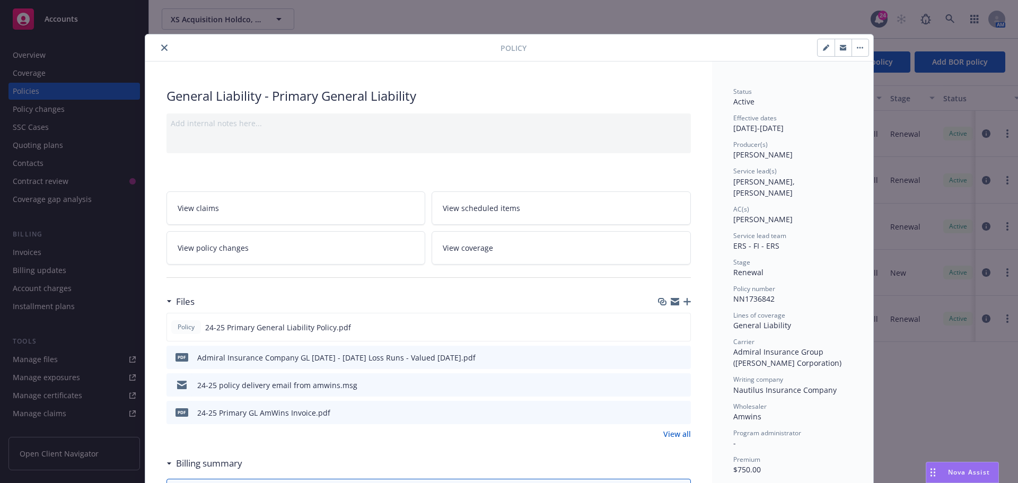
click at [679, 386] on icon "preview file" at bounding box center [681, 384] width 10 height 7
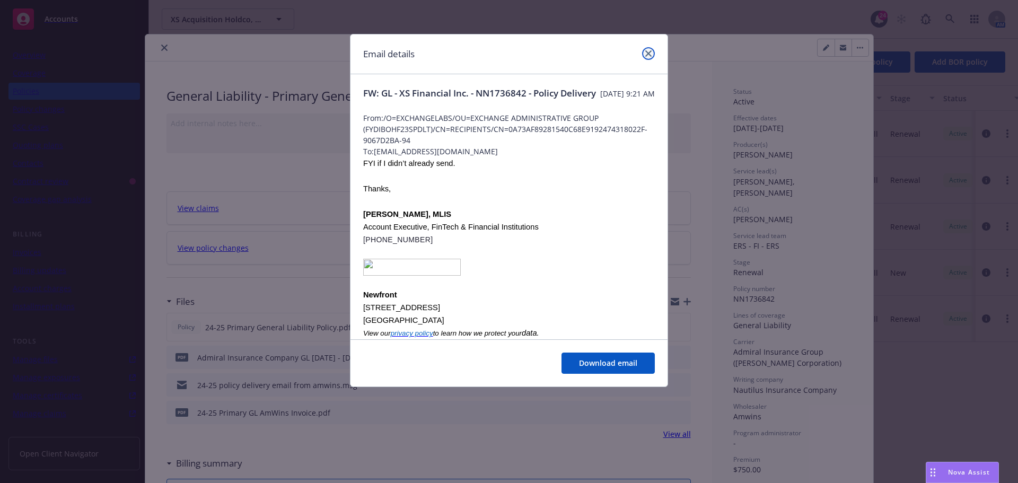
click at [648, 52] on icon "close" at bounding box center [648, 53] width 6 height 6
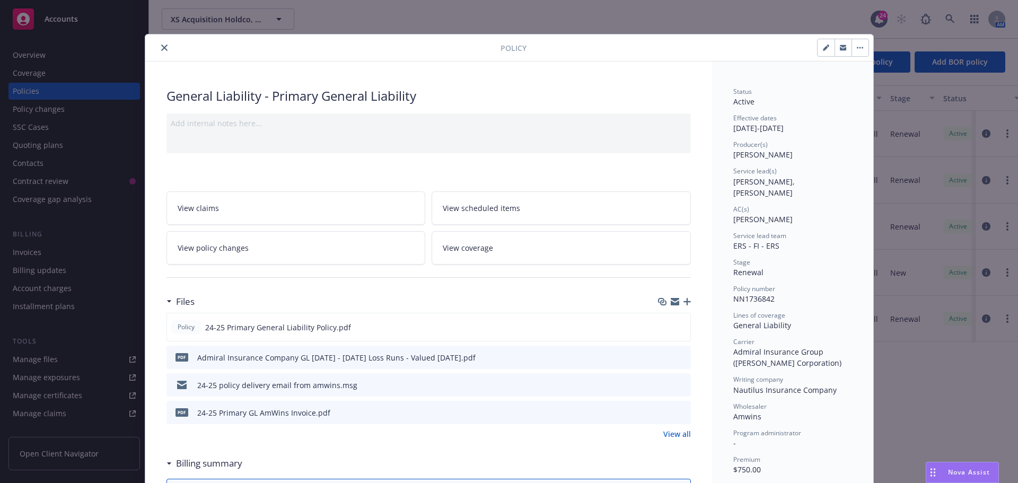
click at [387, 51] on div at bounding box center [324, 47] width 351 height 13
click at [158, 51] on button "close" at bounding box center [164, 47] width 13 height 13
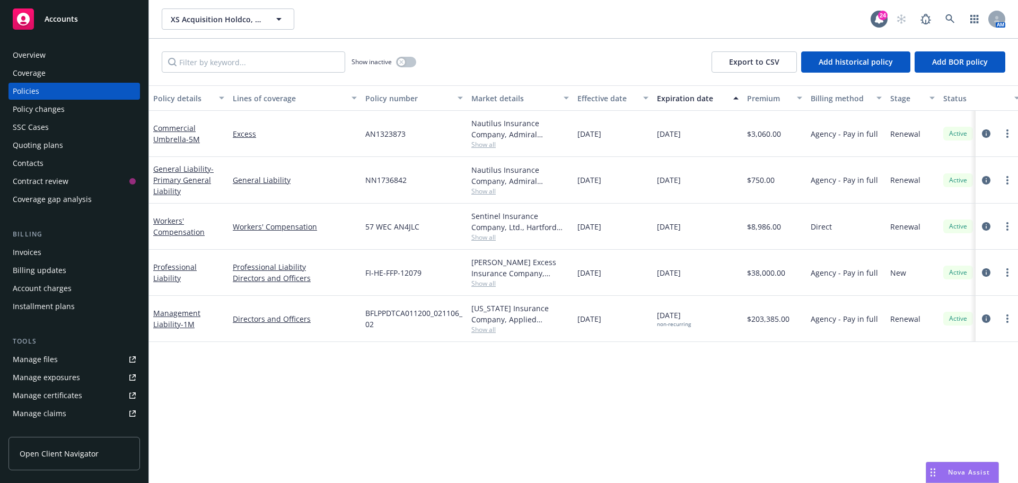
click at [508, 48] on div "Show inactive Export to CSV Add historical policy Add BOR policy" at bounding box center [583, 62] width 869 height 47
click at [184, 269] on link "Professional Liability" at bounding box center [174, 272] width 43 height 21
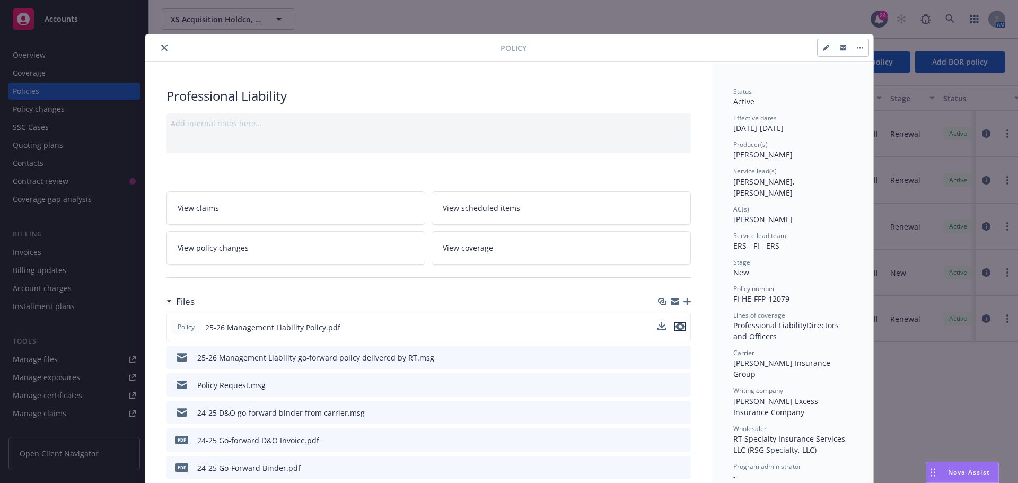
click at [675, 329] on icon "preview file" at bounding box center [680, 326] width 10 height 7
click at [162, 48] on icon "close" at bounding box center [164, 48] width 6 height 6
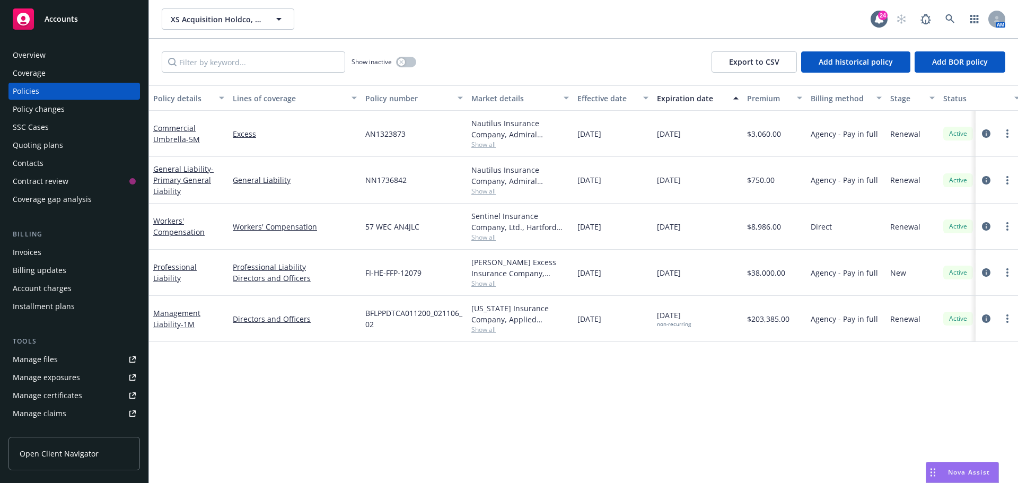
click at [363, 25] on div "XS Acquisition Holdco, LLC XS Acquisition Holdco, LLC" at bounding box center [516, 18] width 709 height 21
click at [27, 130] on div "SSC Cases" at bounding box center [31, 127] width 36 height 17
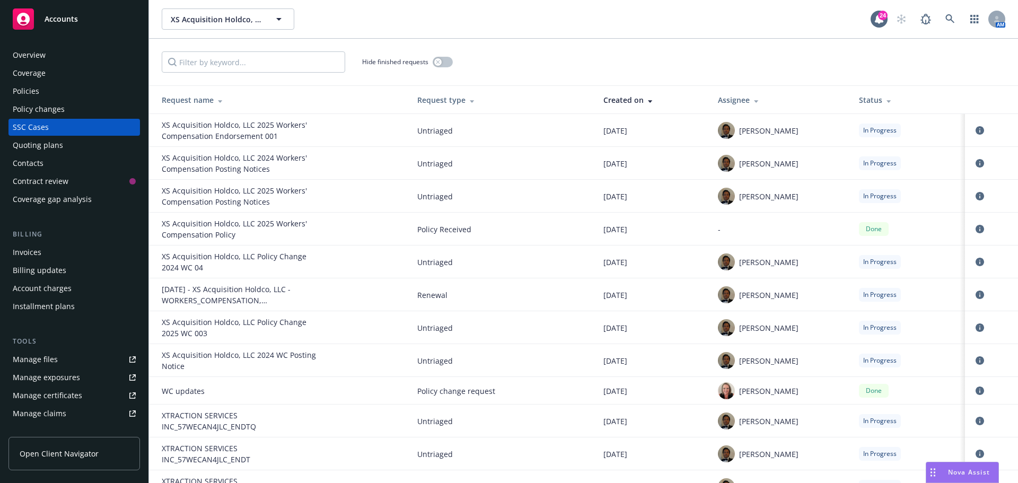
click at [482, 7] on div "XS Acquisition Holdco, LLC XS Acquisition Holdco, LLC 24 AM" at bounding box center [583, 19] width 869 height 38
drag, startPoint x: 455, startPoint y: 33, endPoint x: 468, endPoint y: 12, distance: 25.2
click at [455, 33] on div "XS Acquisition Holdco, LLC XS Acquisition Holdco, LLC 24 AM" at bounding box center [583, 19] width 869 height 38
